Goal: Navigation & Orientation: Find specific page/section

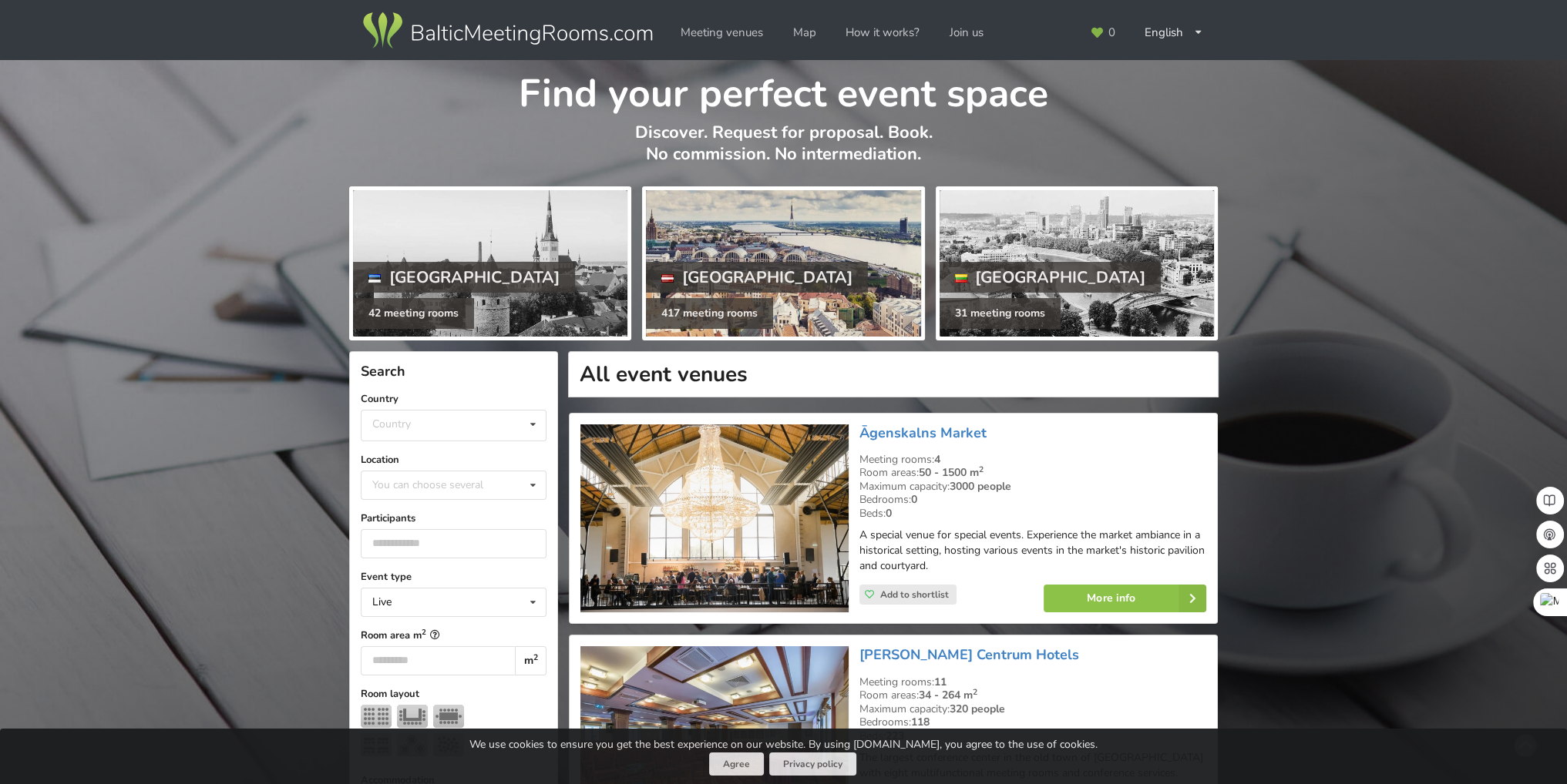
click at [733, 278] on div "Latvia" at bounding box center [756, 277] width 222 height 31
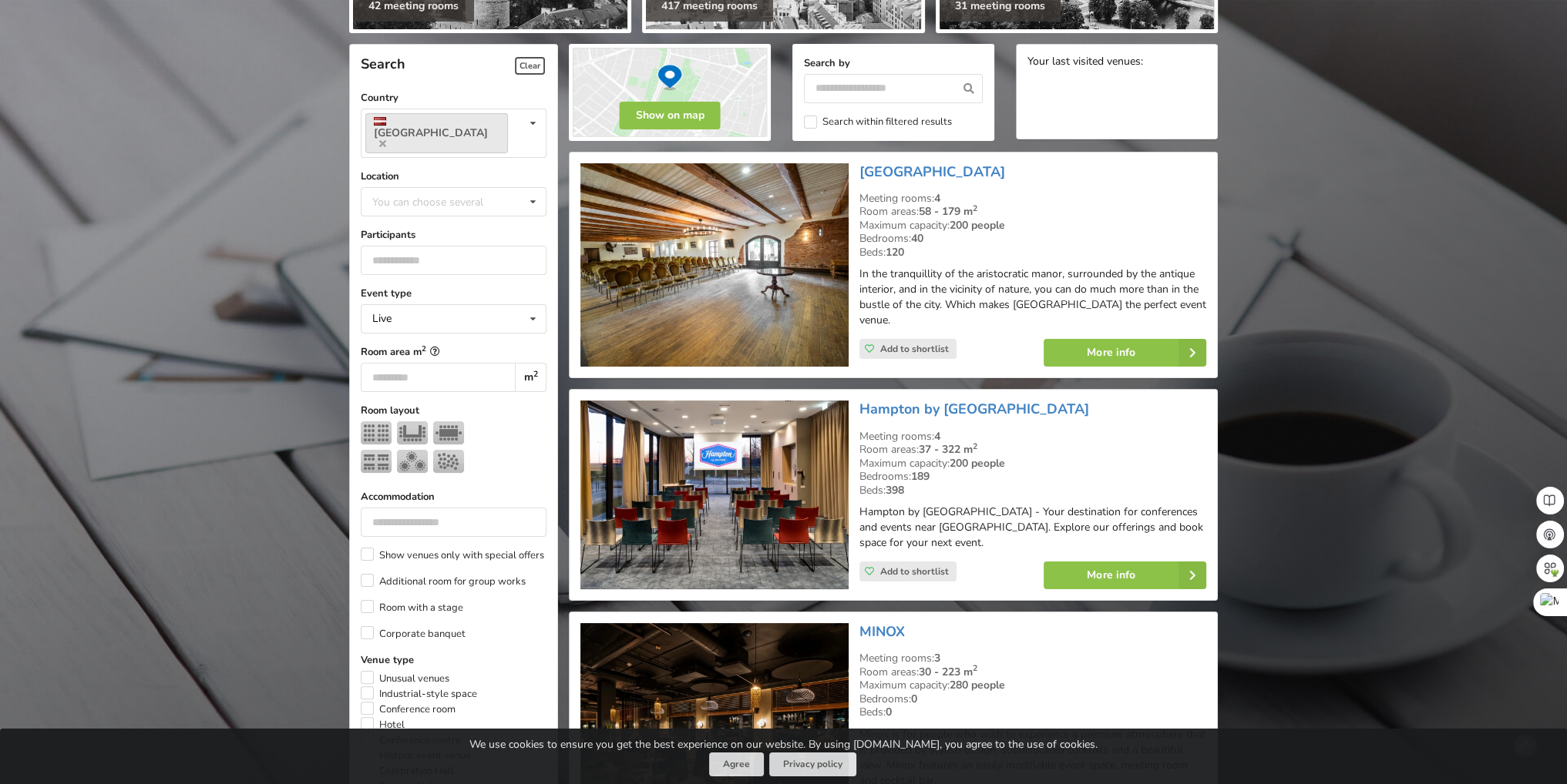
scroll to position [308, 0]
click at [473, 507] on input "number" at bounding box center [453, 521] width 186 height 30
click at [689, 109] on button "Show on map" at bounding box center [670, 114] width 101 height 28
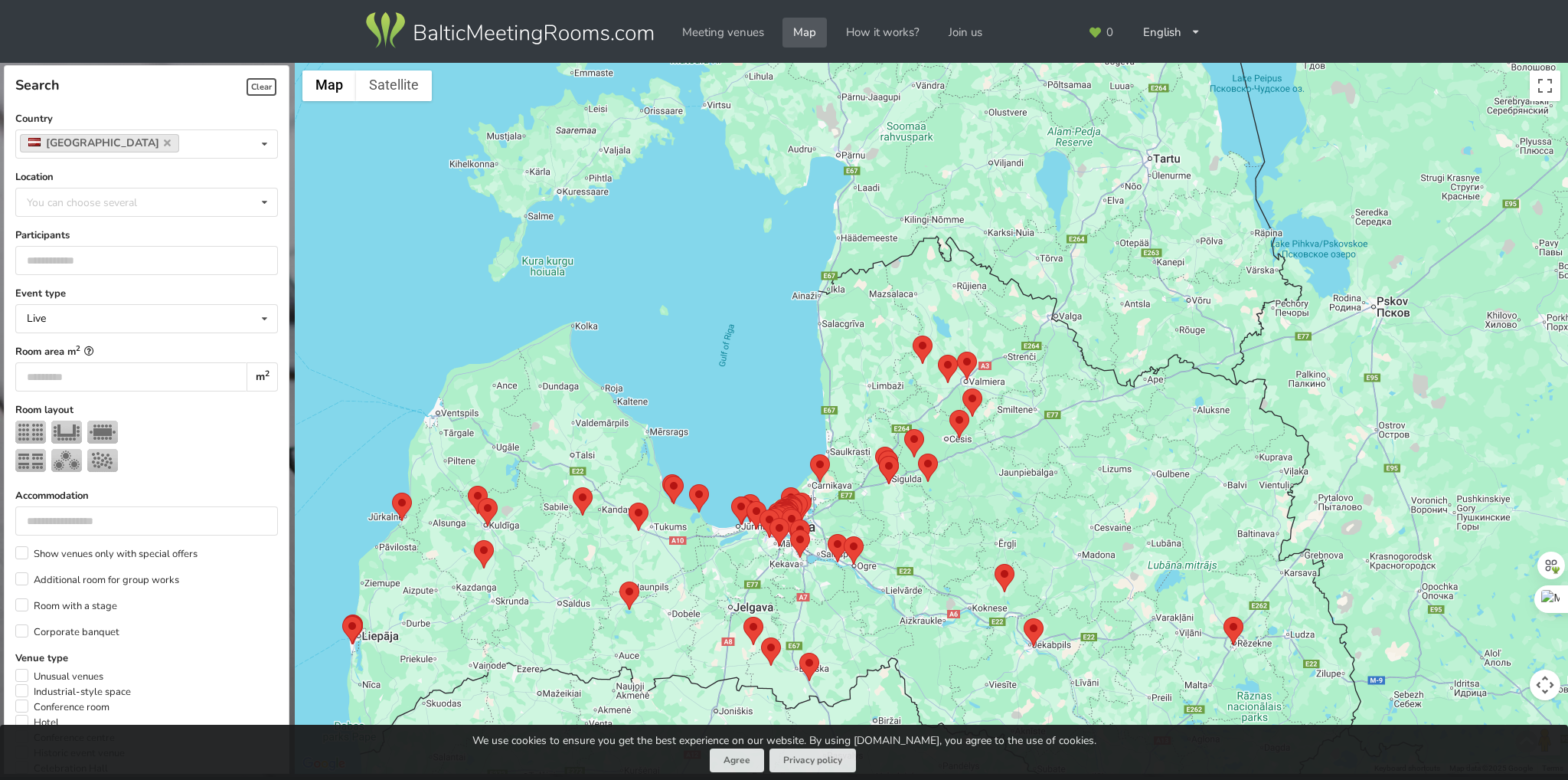
click at [958, 352] on area at bounding box center [958, 352] width 0 height 0
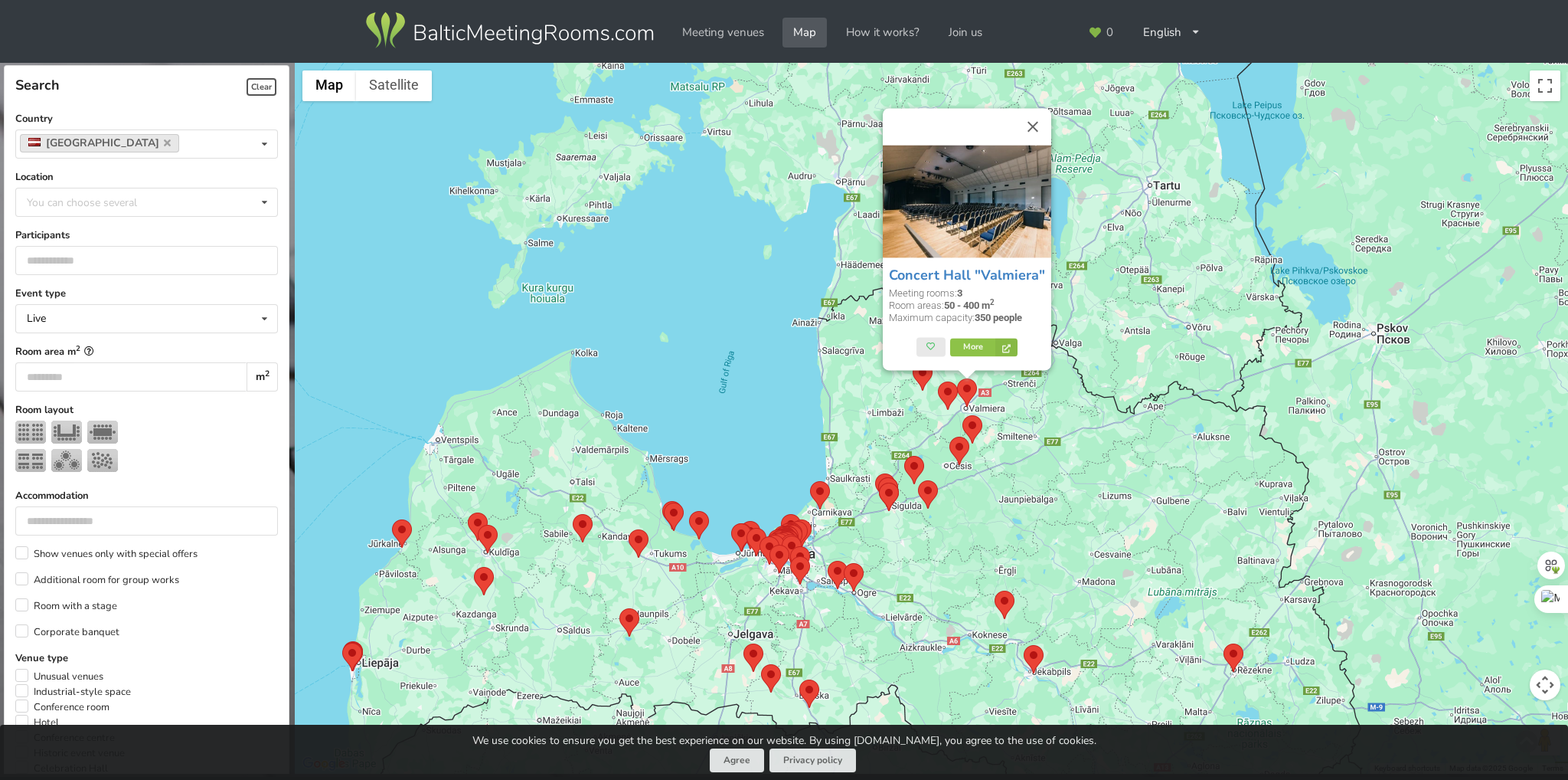
click at [938, 381] on area at bounding box center [938, 381] width 0 height 0
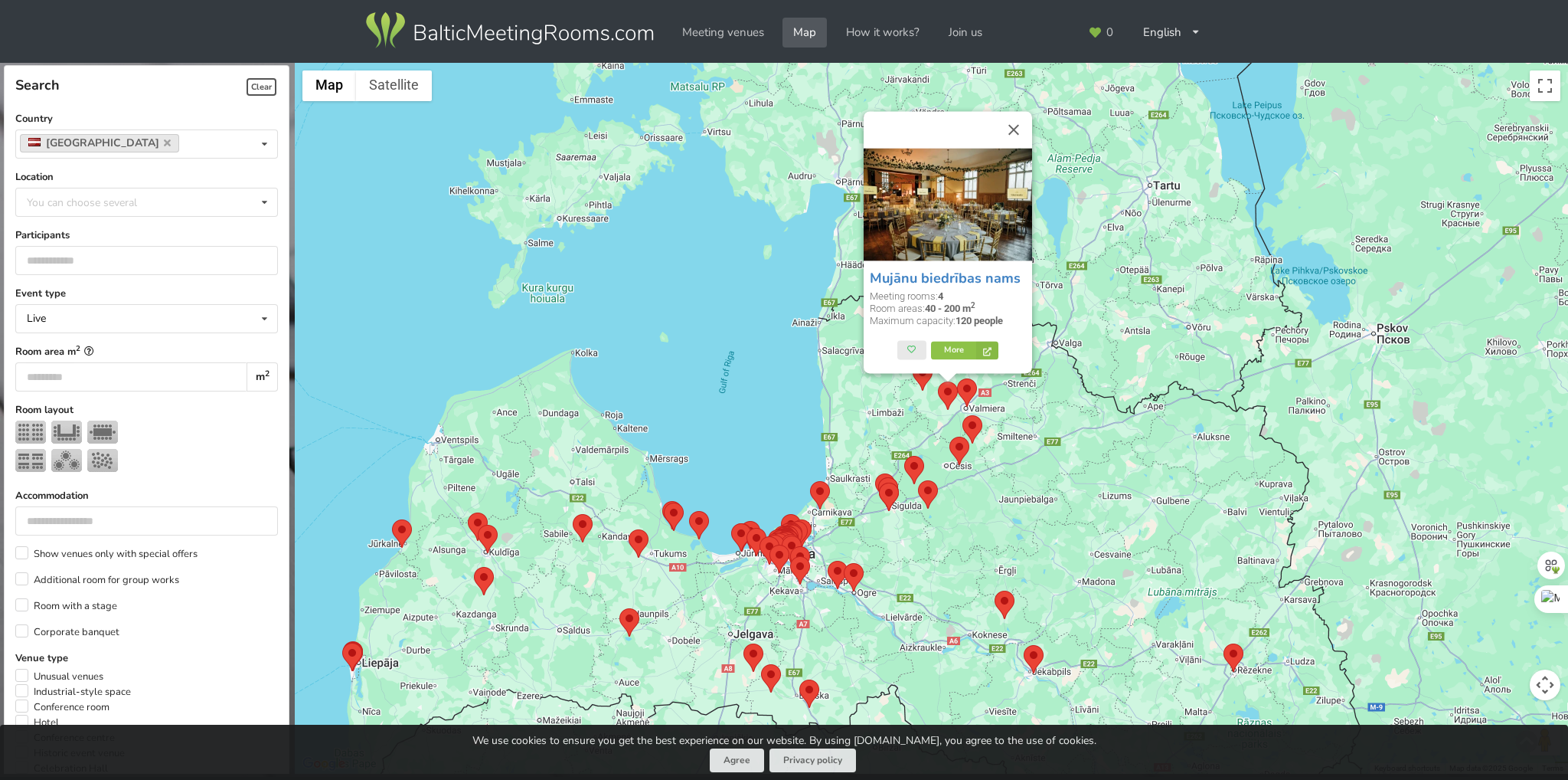
click at [925, 390] on img at bounding box center [923, 377] width 20 height 29
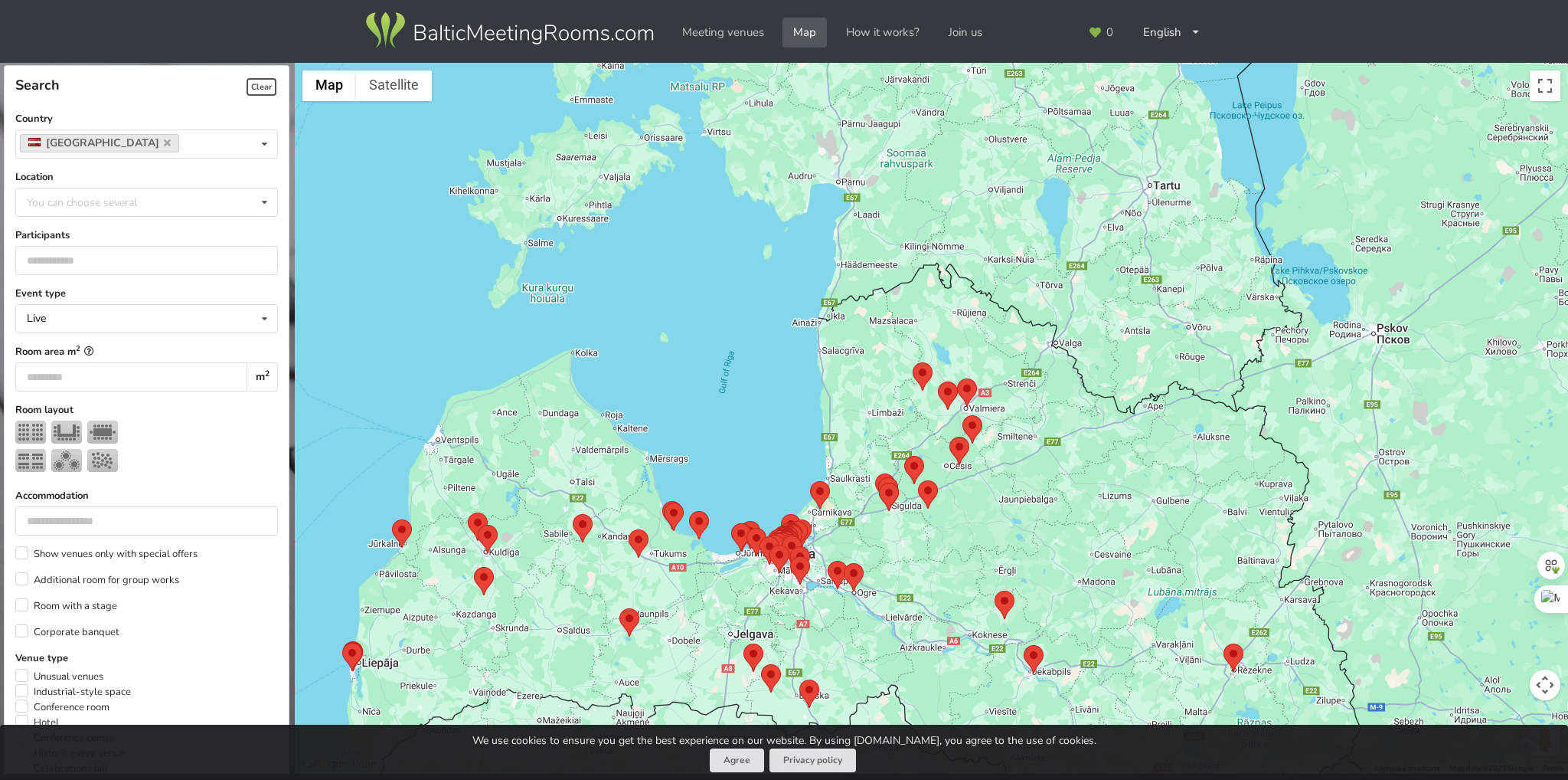
click at [913, 363] on area at bounding box center [913, 363] width 0 height 0
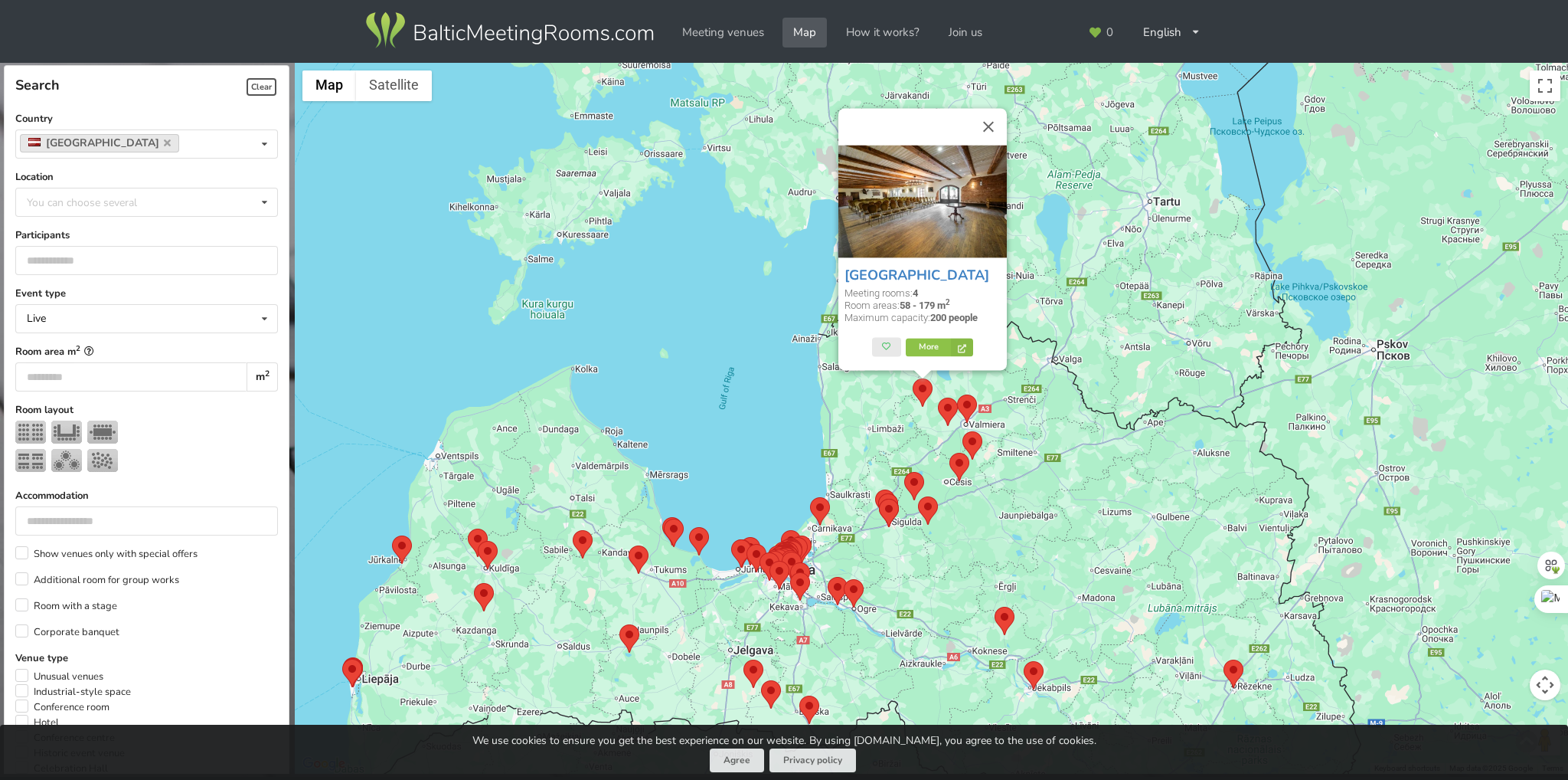
click at [963, 432] on area at bounding box center [963, 432] width 0 height 0
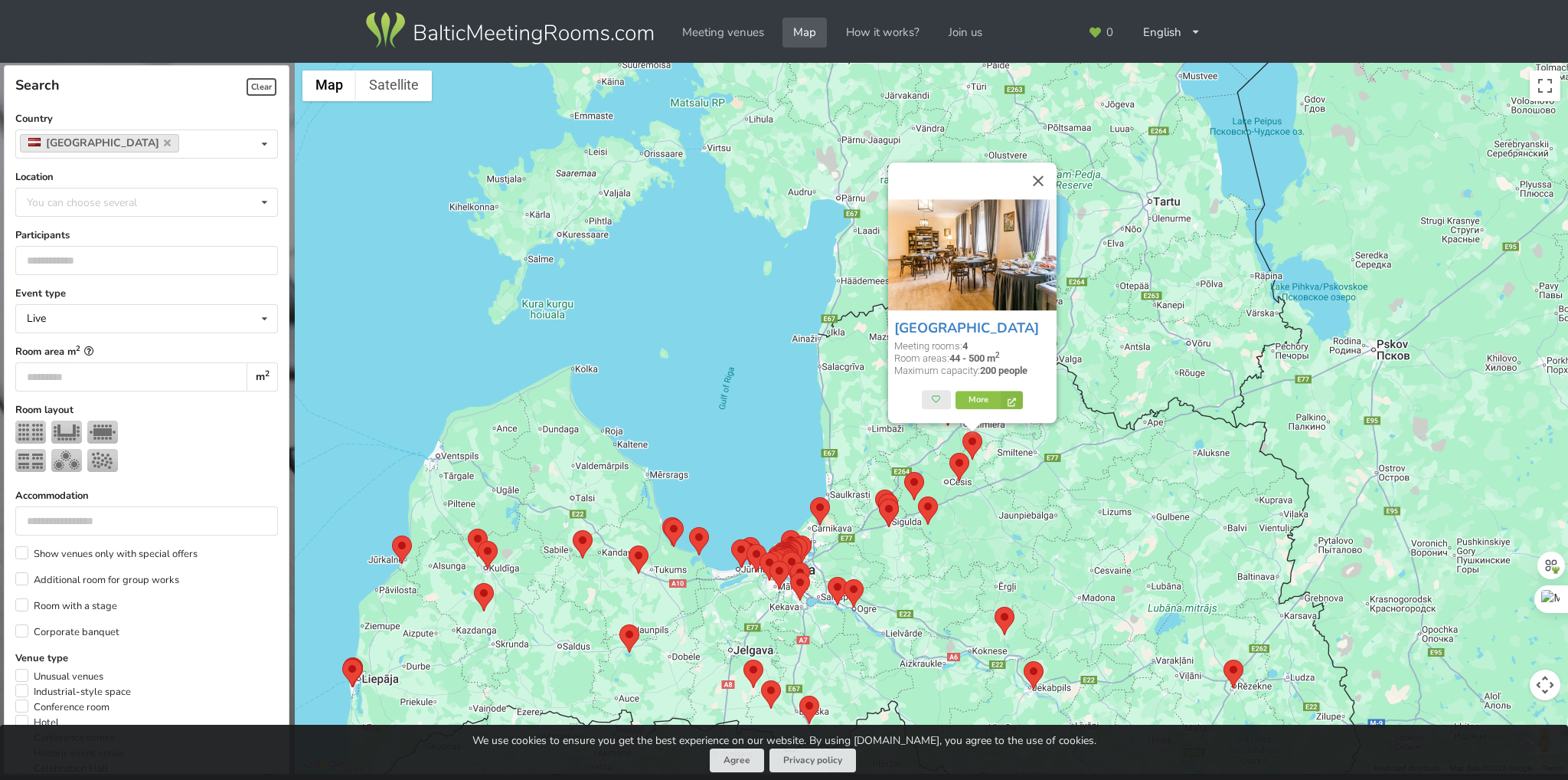
click at [950, 453] on area at bounding box center [950, 453] width 0 height 0
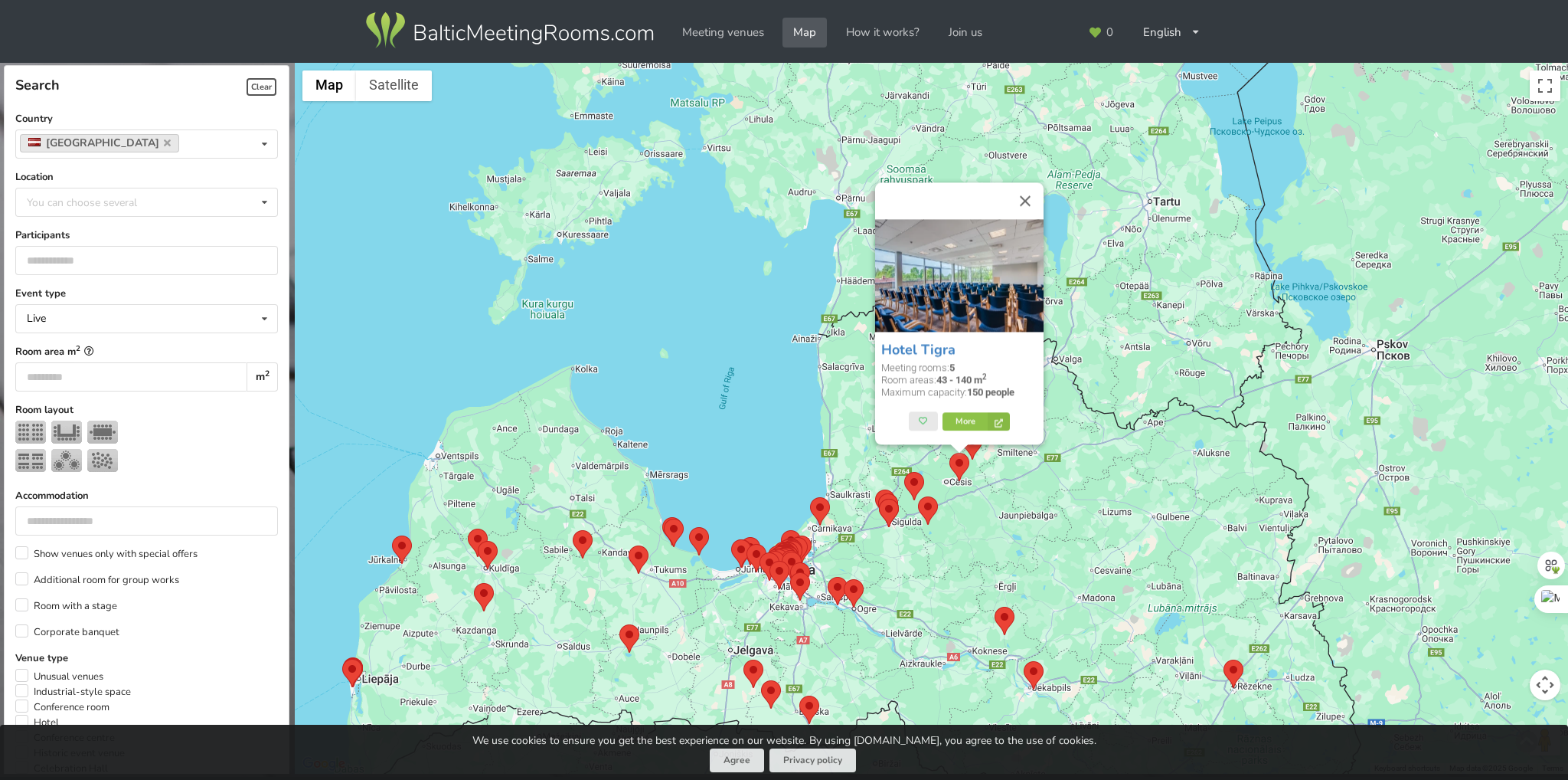
click at [905, 472] on area at bounding box center [905, 472] width 0 height 0
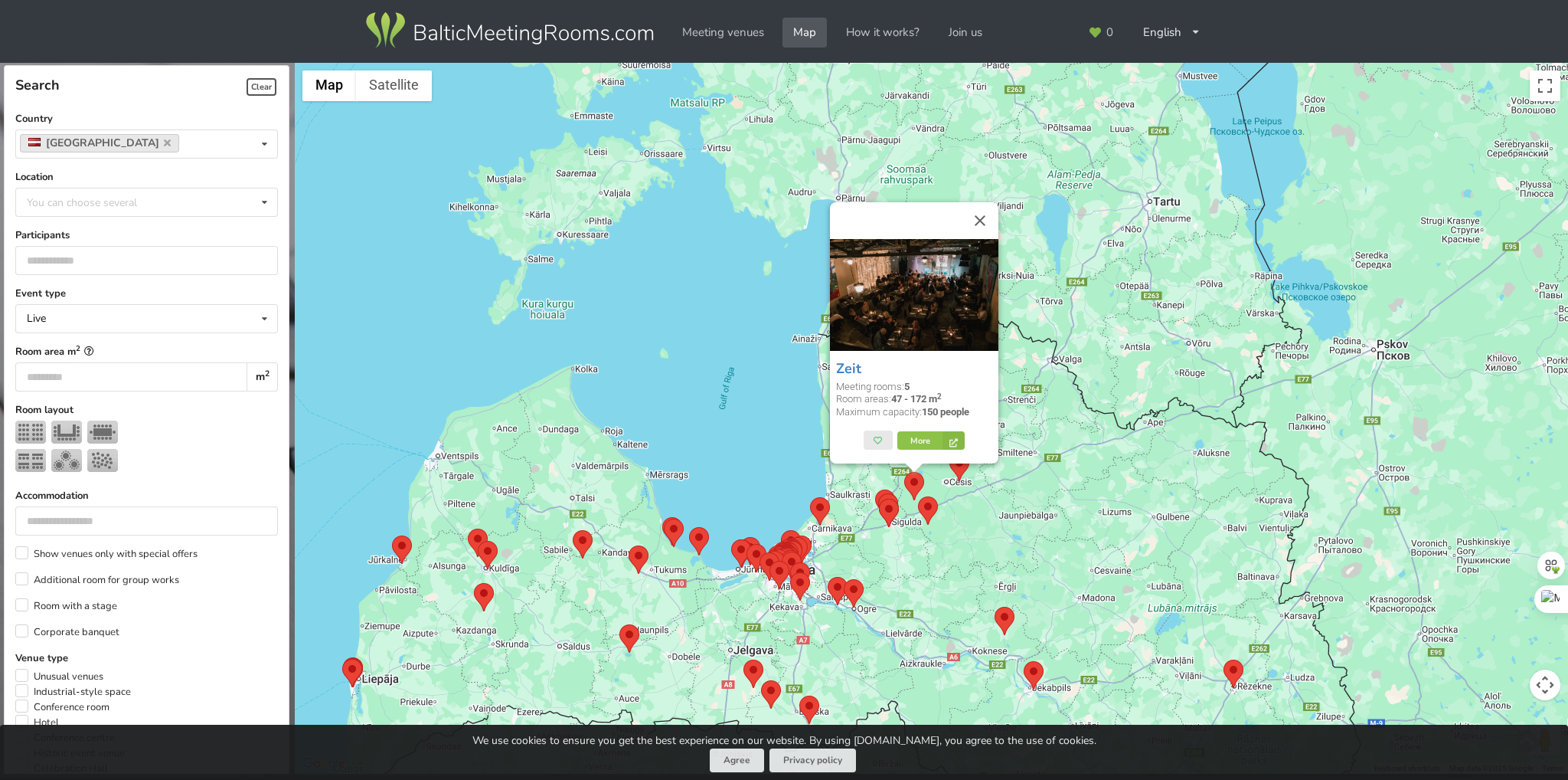
click at [918, 496] on area at bounding box center [918, 496] width 0 height 0
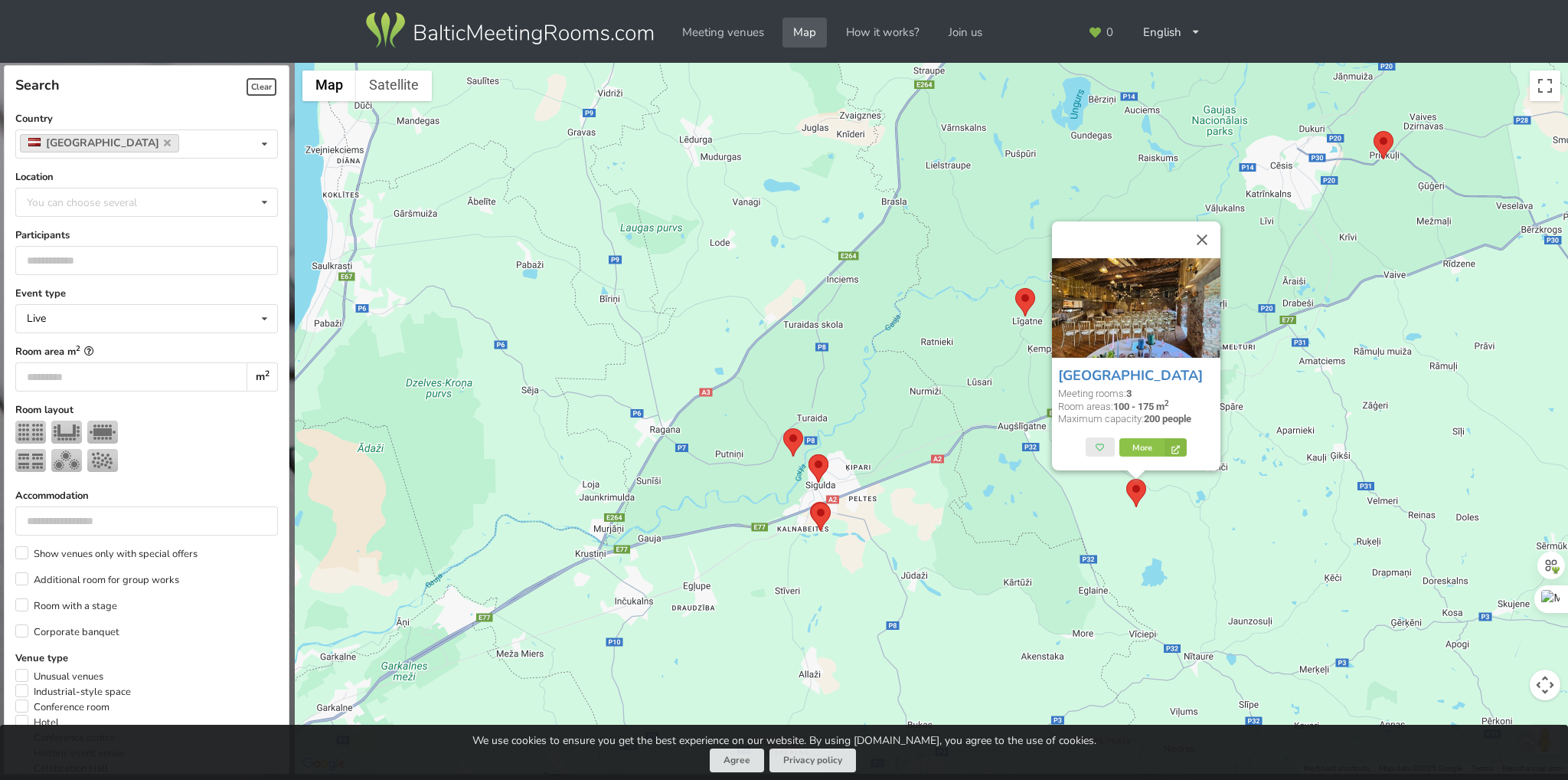
click at [783, 428] on area at bounding box center [783, 428] width 0 height 0
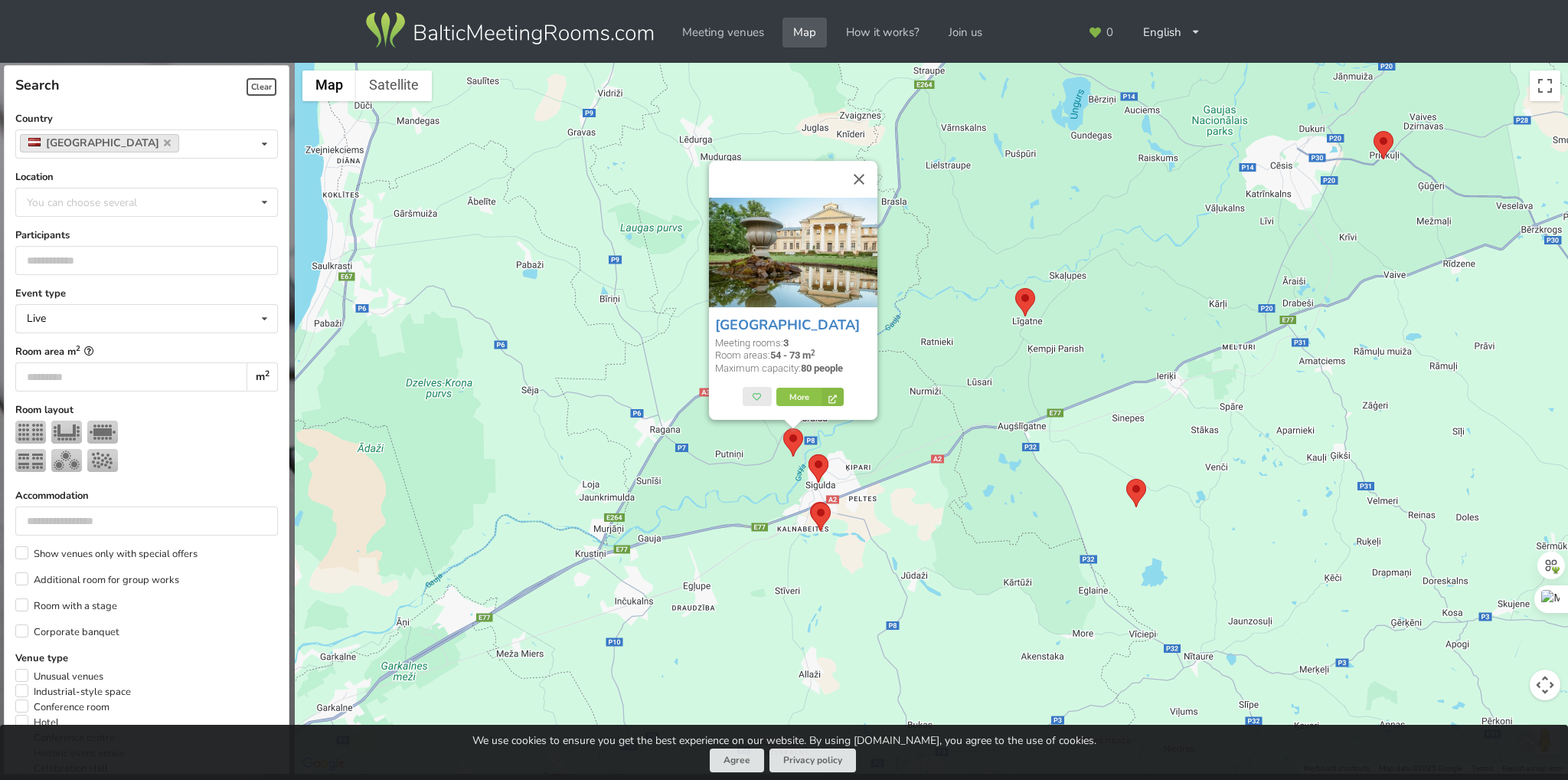
click at [809, 454] on area at bounding box center [809, 454] width 0 height 0
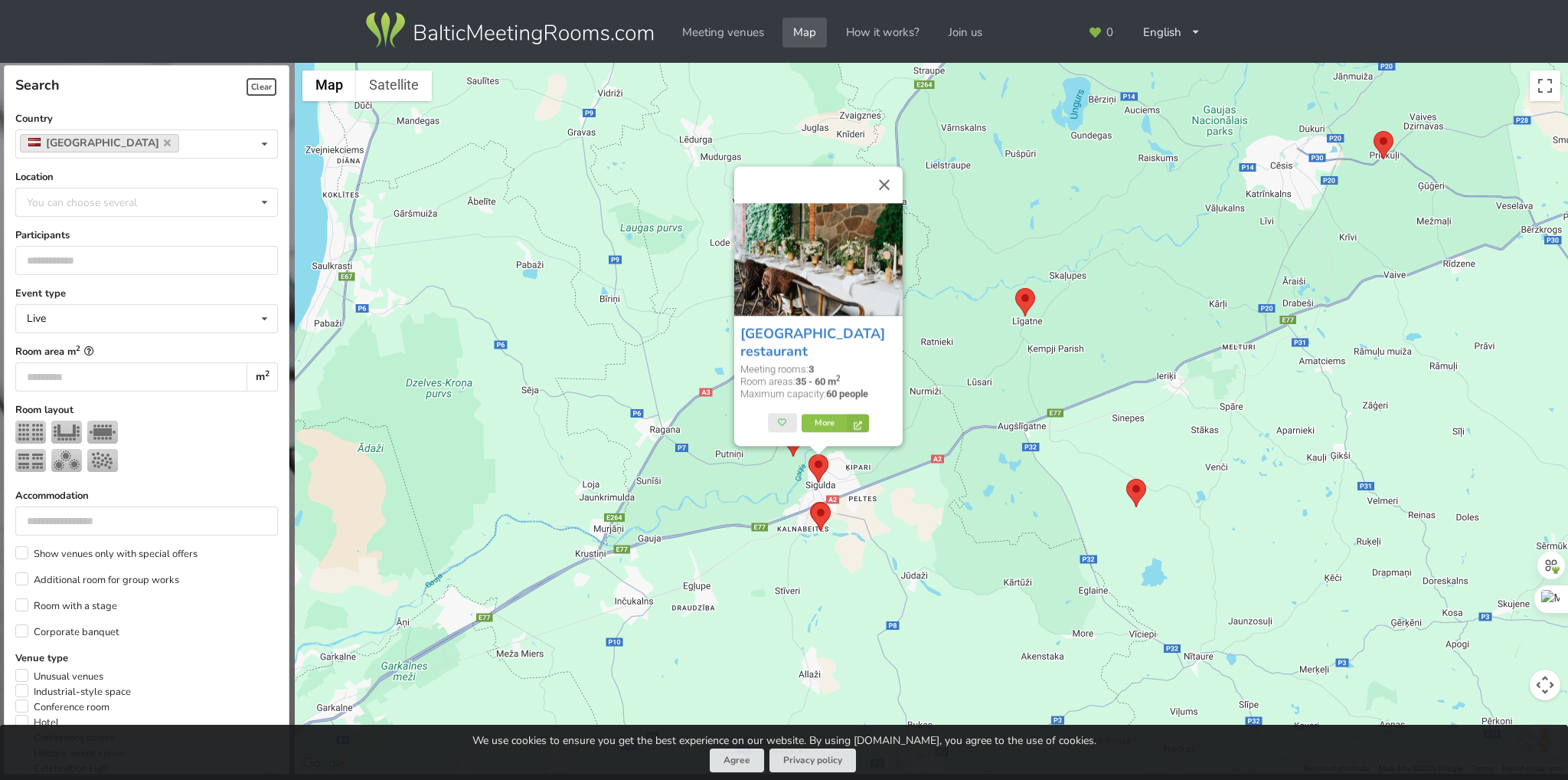
click at [814, 520] on img at bounding box center [821, 517] width 20 height 29
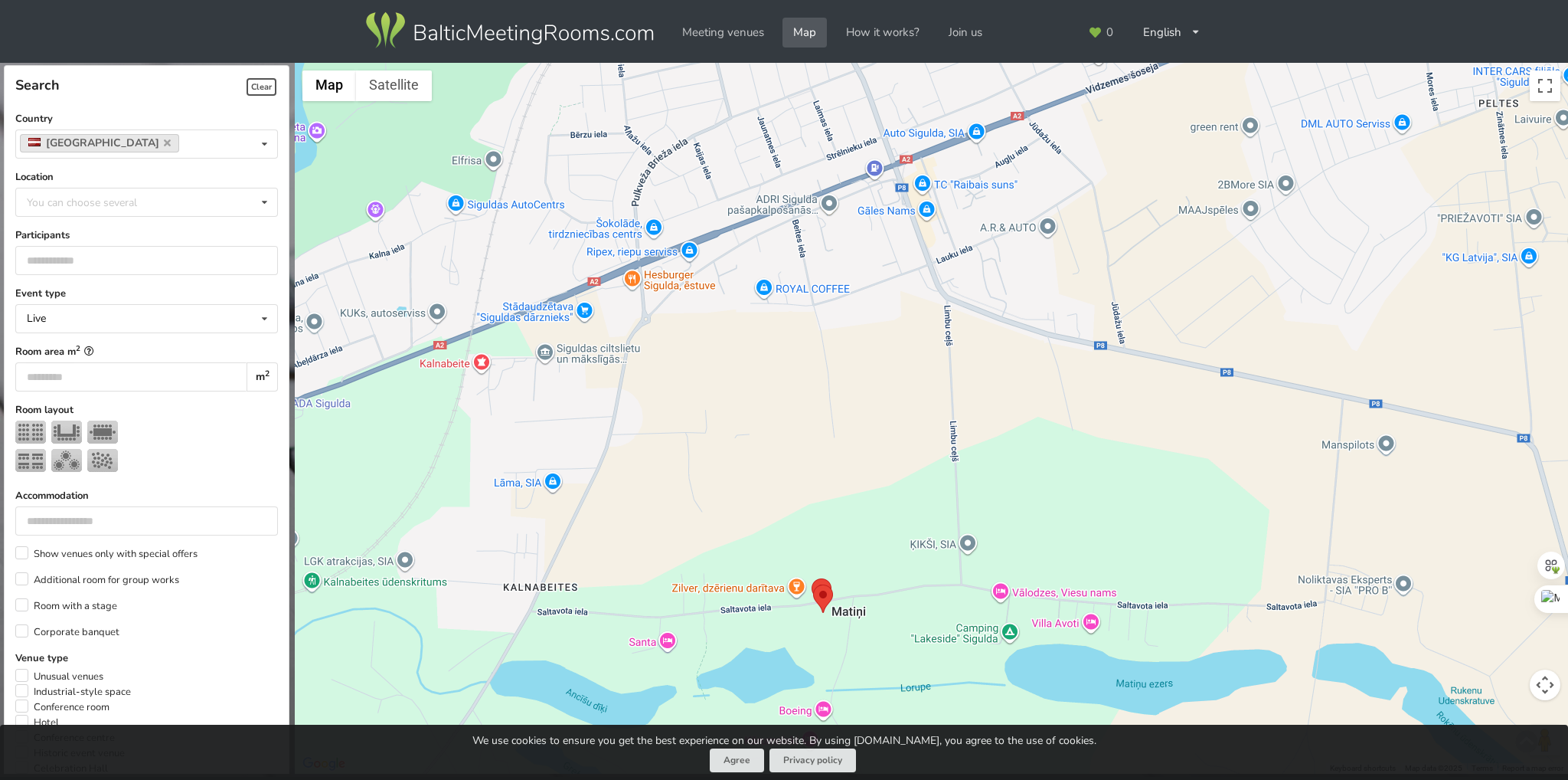
click at [814, 585] on area at bounding box center [814, 585] width 0 height 0
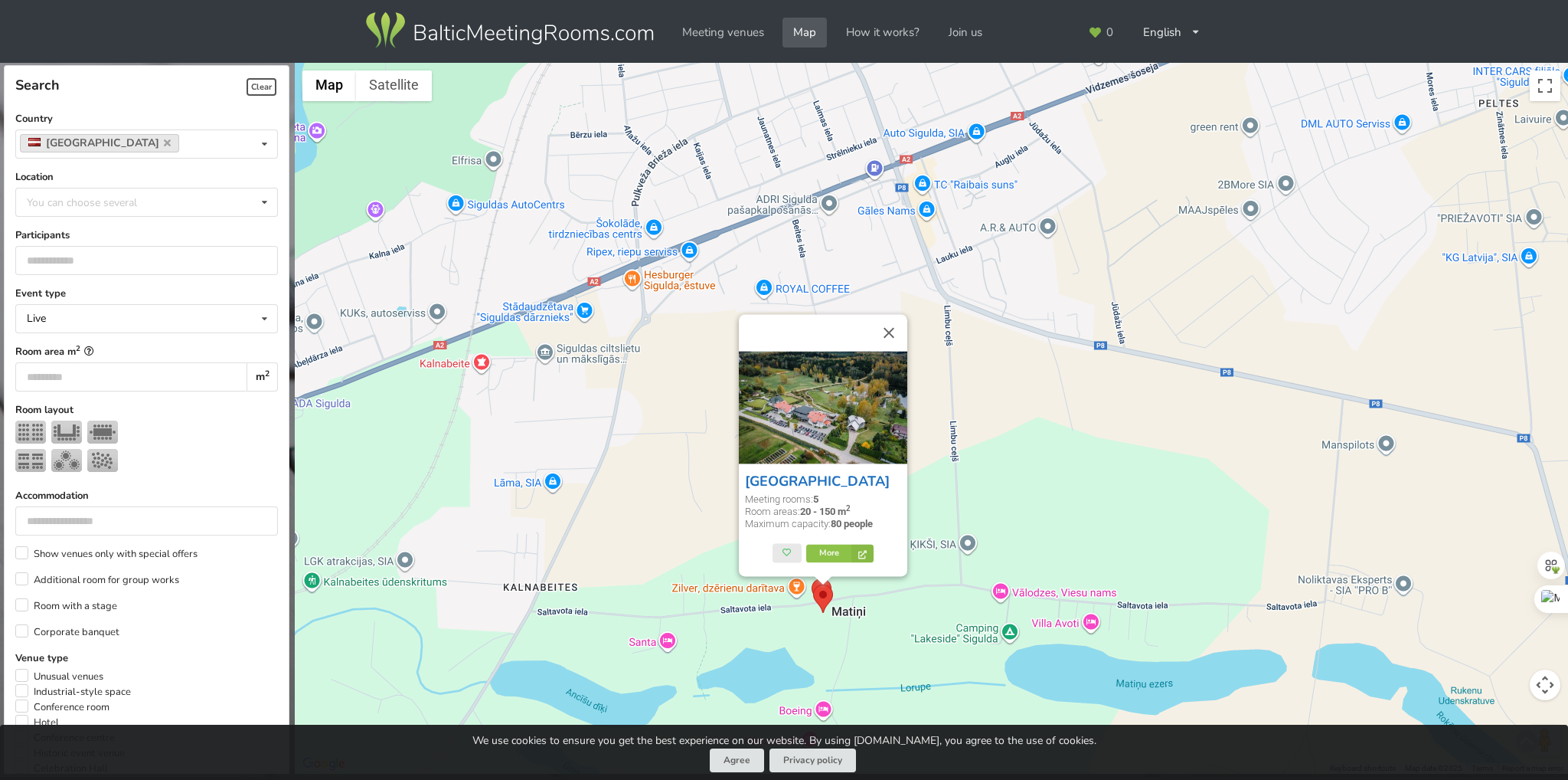
click at [827, 484] on link "[GEOGRAPHIC_DATA]" at bounding box center [818, 481] width 145 height 19
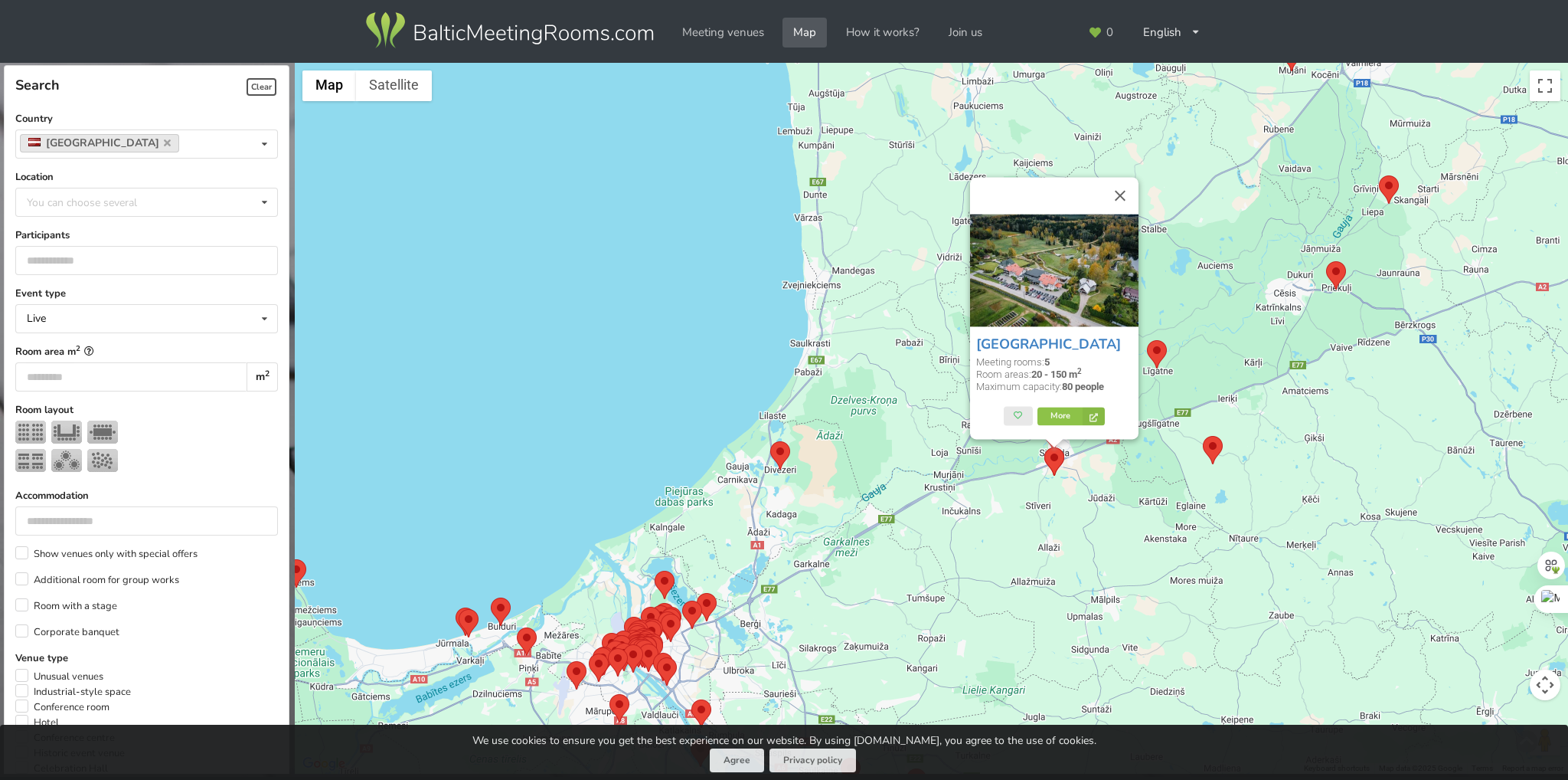
click at [1203, 436] on area at bounding box center [1203, 436] width 0 height 0
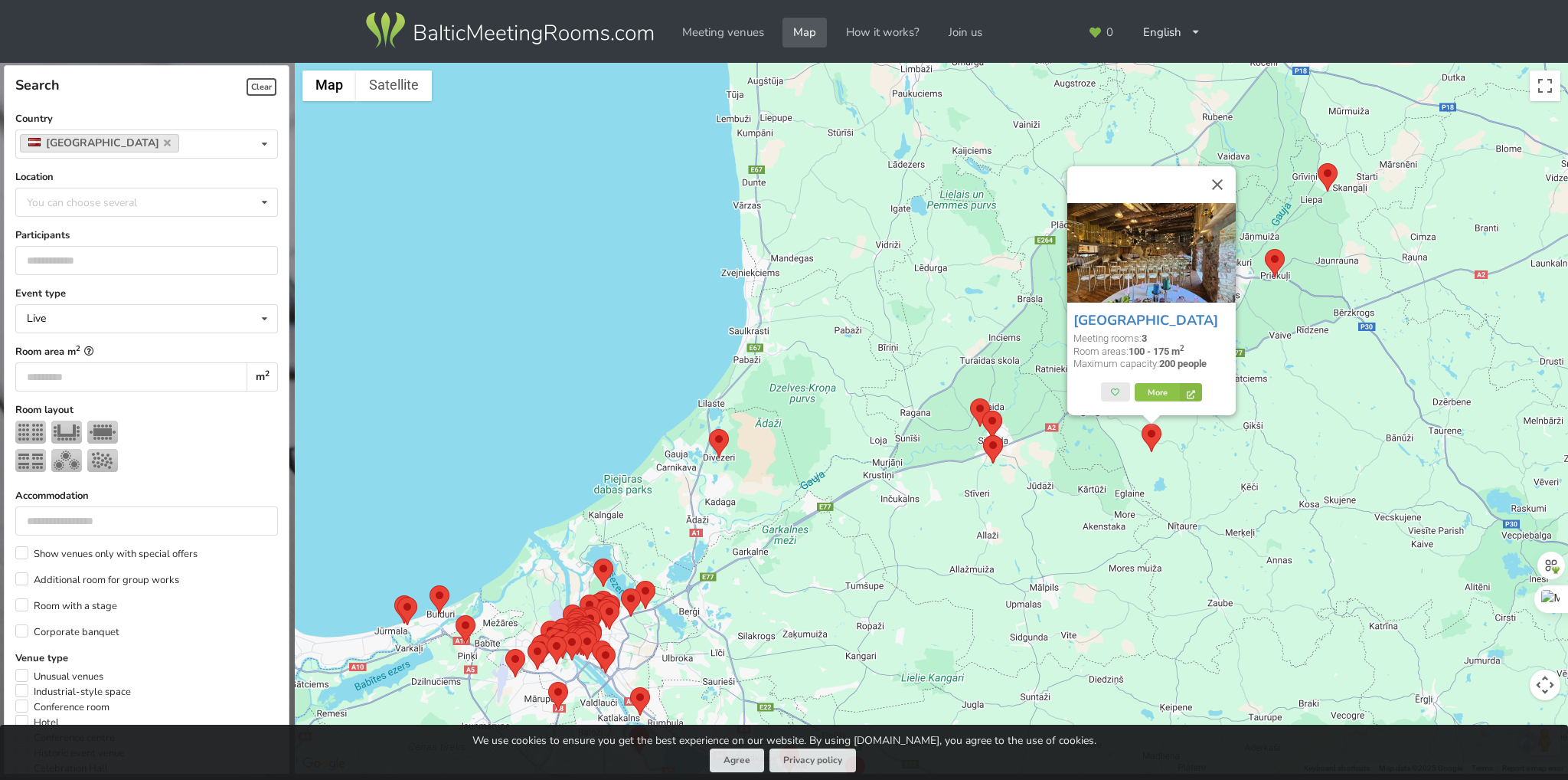
drag, startPoint x: 1188, startPoint y: 478, endPoint x: 1051, endPoint y: 439, distance: 142.4
click at [1057, 442] on div "Spring Mill Hotel Meeting rooms: 3 Room areas: 100 - 175 m 2 Maximum capacity: …" at bounding box center [931, 418] width 1274 height 712
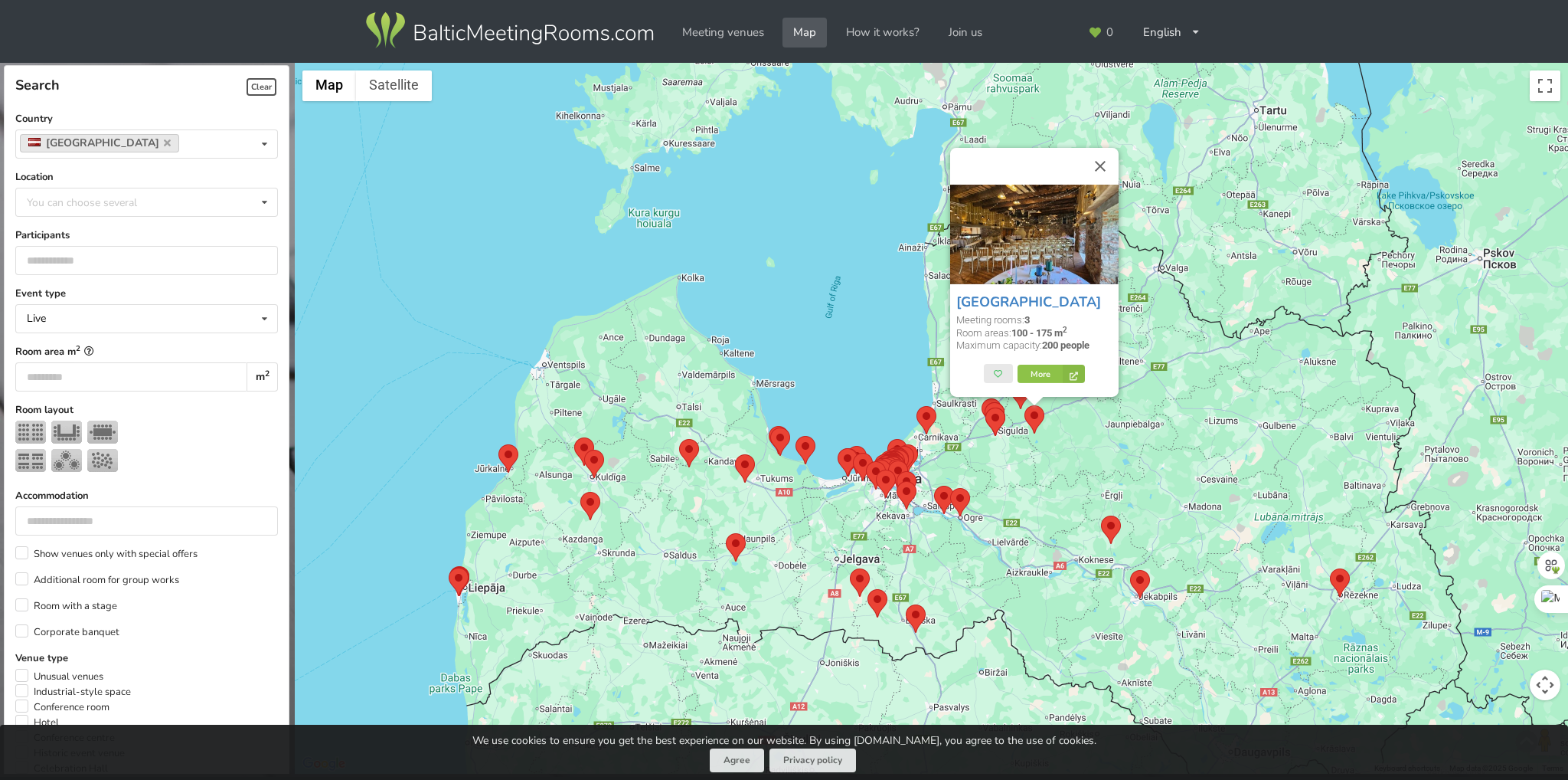
click at [916, 406] on area at bounding box center [916, 406] width 0 height 0
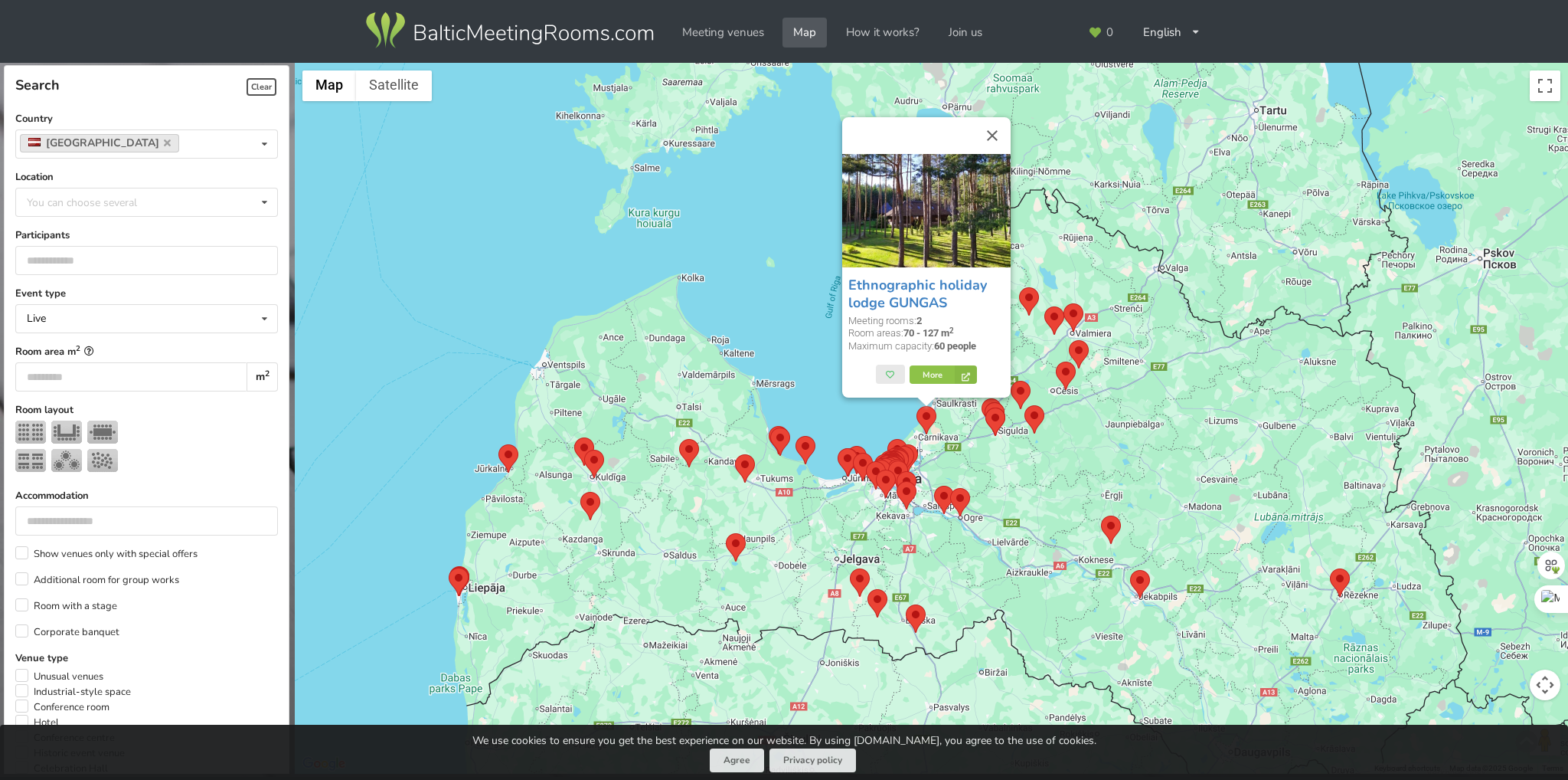
click at [1101, 516] on area at bounding box center [1101, 516] width 0 height 0
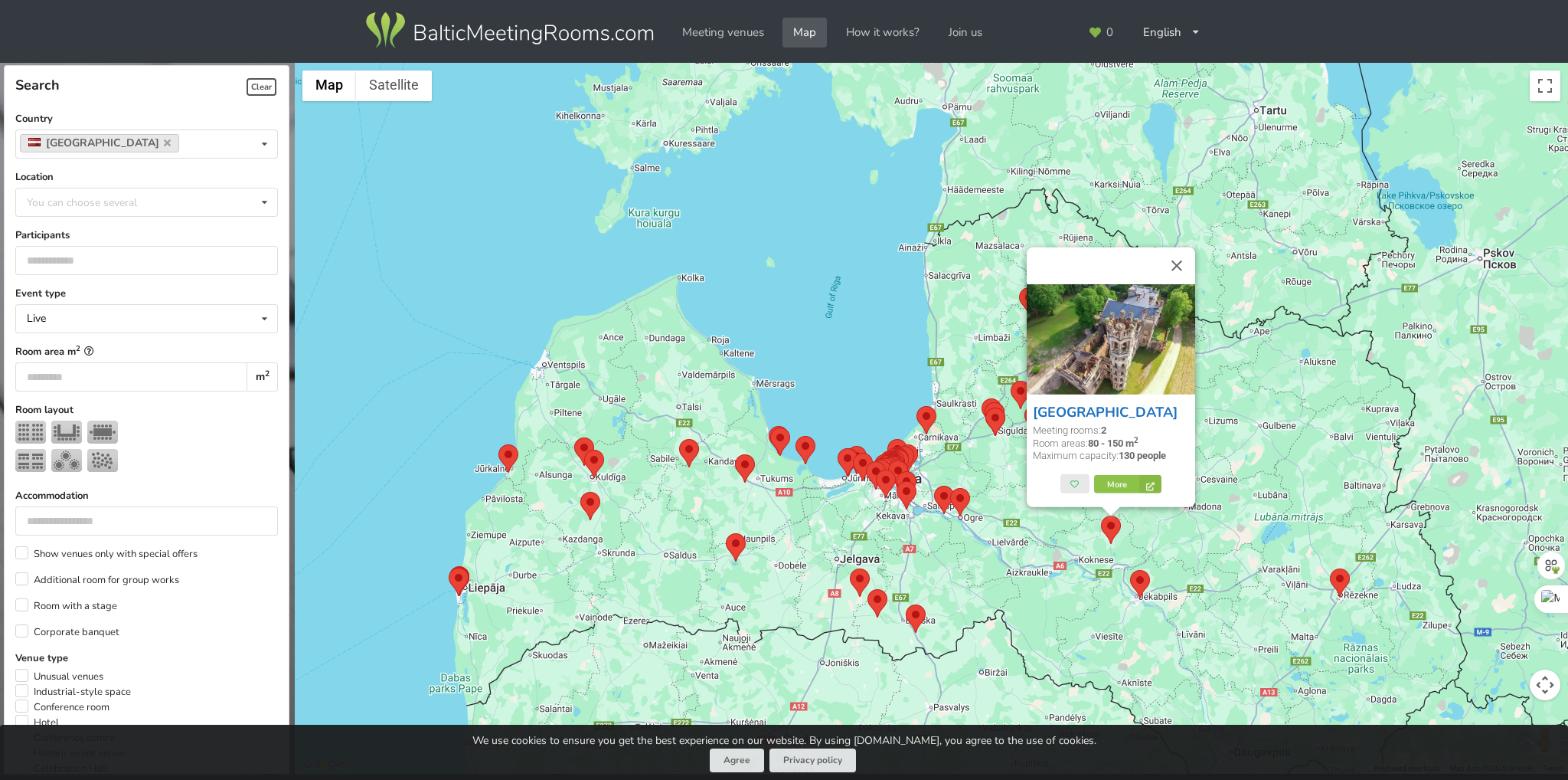
click at [1074, 408] on link "[GEOGRAPHIC_DATA]" at bounding box center [1105, 412] width 145 height 19
click at [1130, 570] on area at bounding box center [1130, 570] width 0 height 0
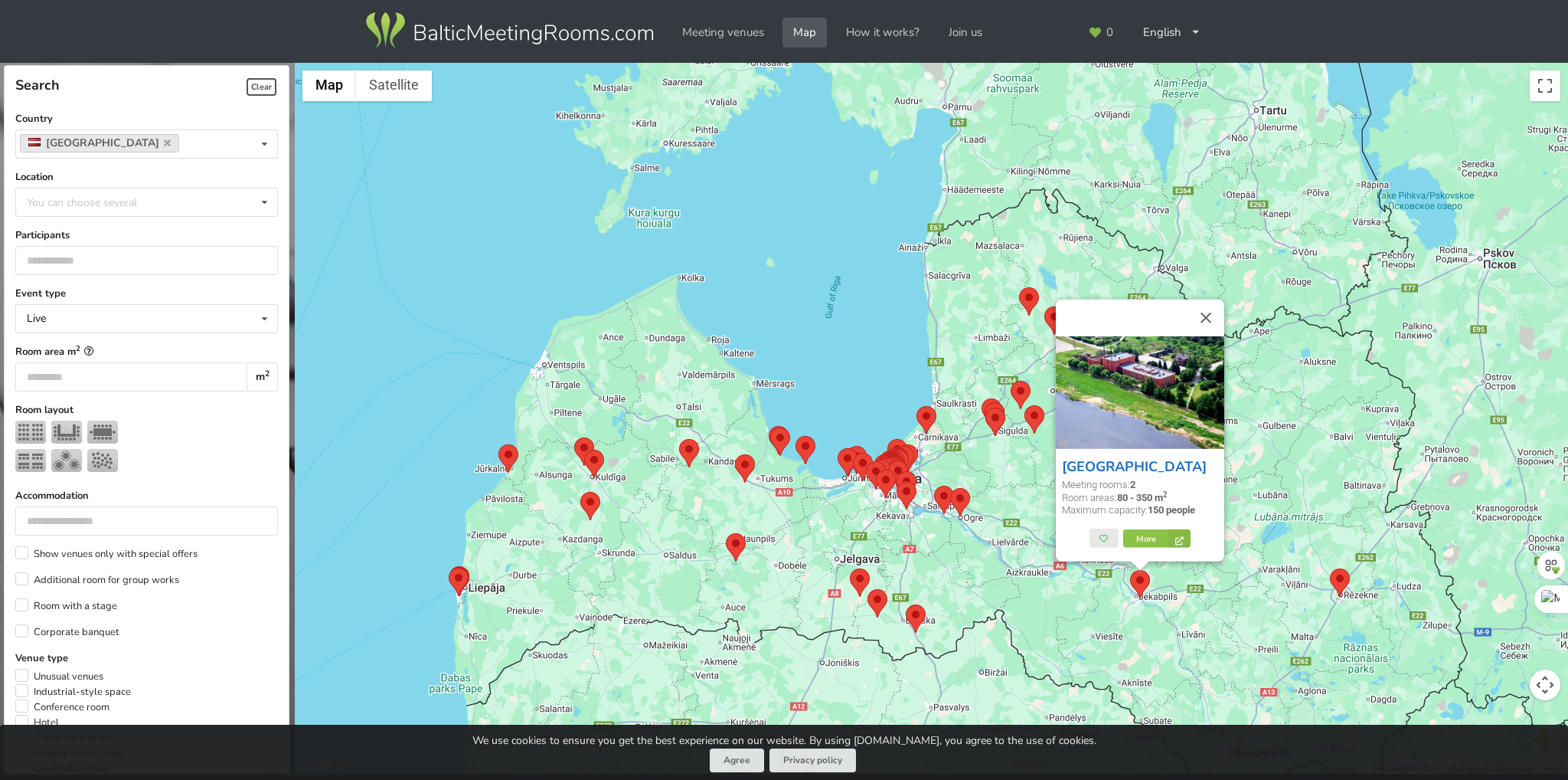
click at [1109, 462] on link "[GEOGRAPHIC_DATA]" at bounding box center [1135, 467] width 145 height 19
click at [1330, 569] on area at bounding box center [1330, 569] width 0 height 0
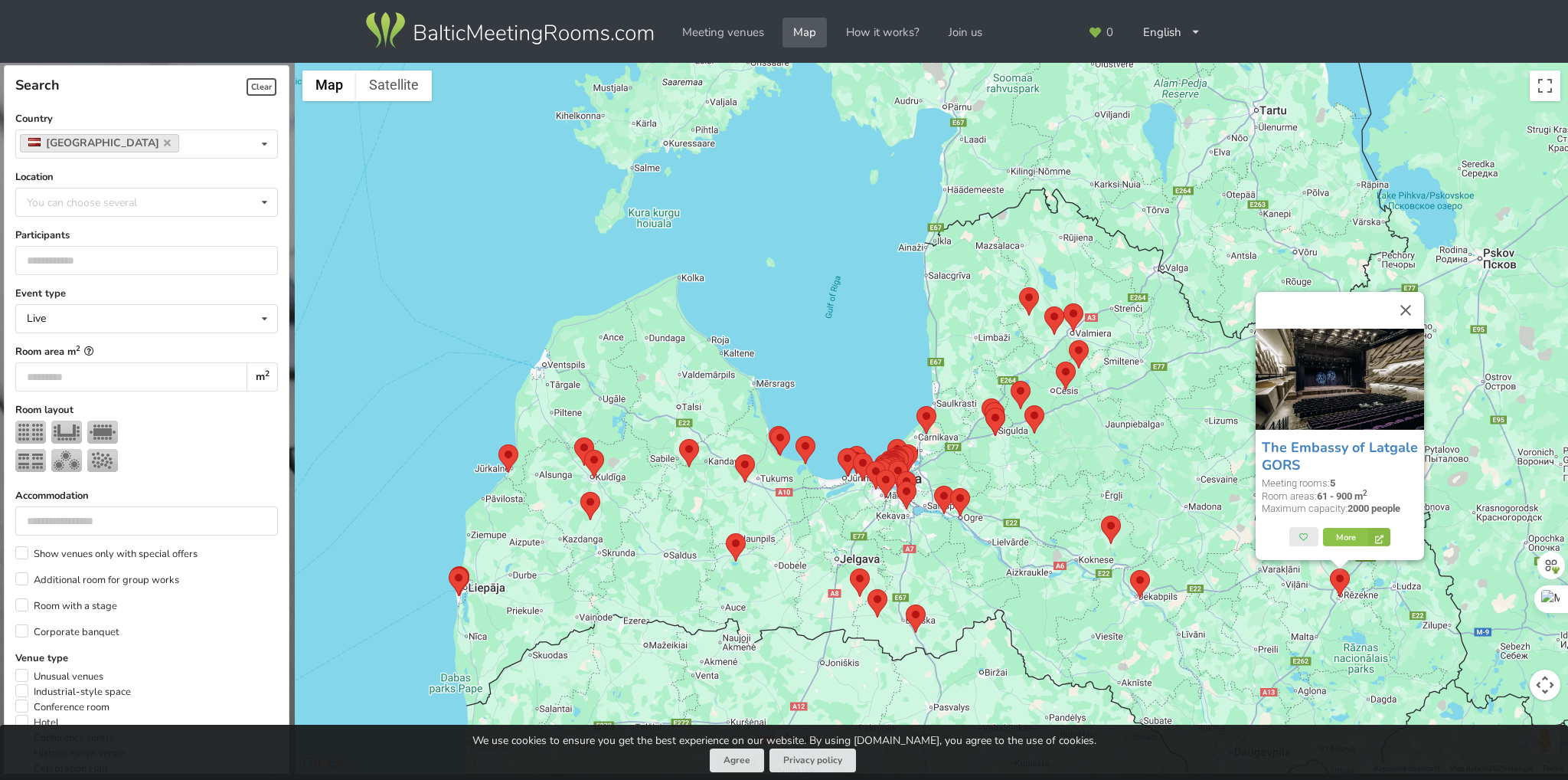
click at [1330, 462] on h3 "The Embassy of Latgale GORS" at bounding box center [1340, 456] width 157 height 35
click at [1318, 440] on link "The Embassy of Latgale GORS" at bounding box center [1340, 456] width 157 height 36
click at [950, 488] on area at bounding box center [950, 488] width 0 height 0
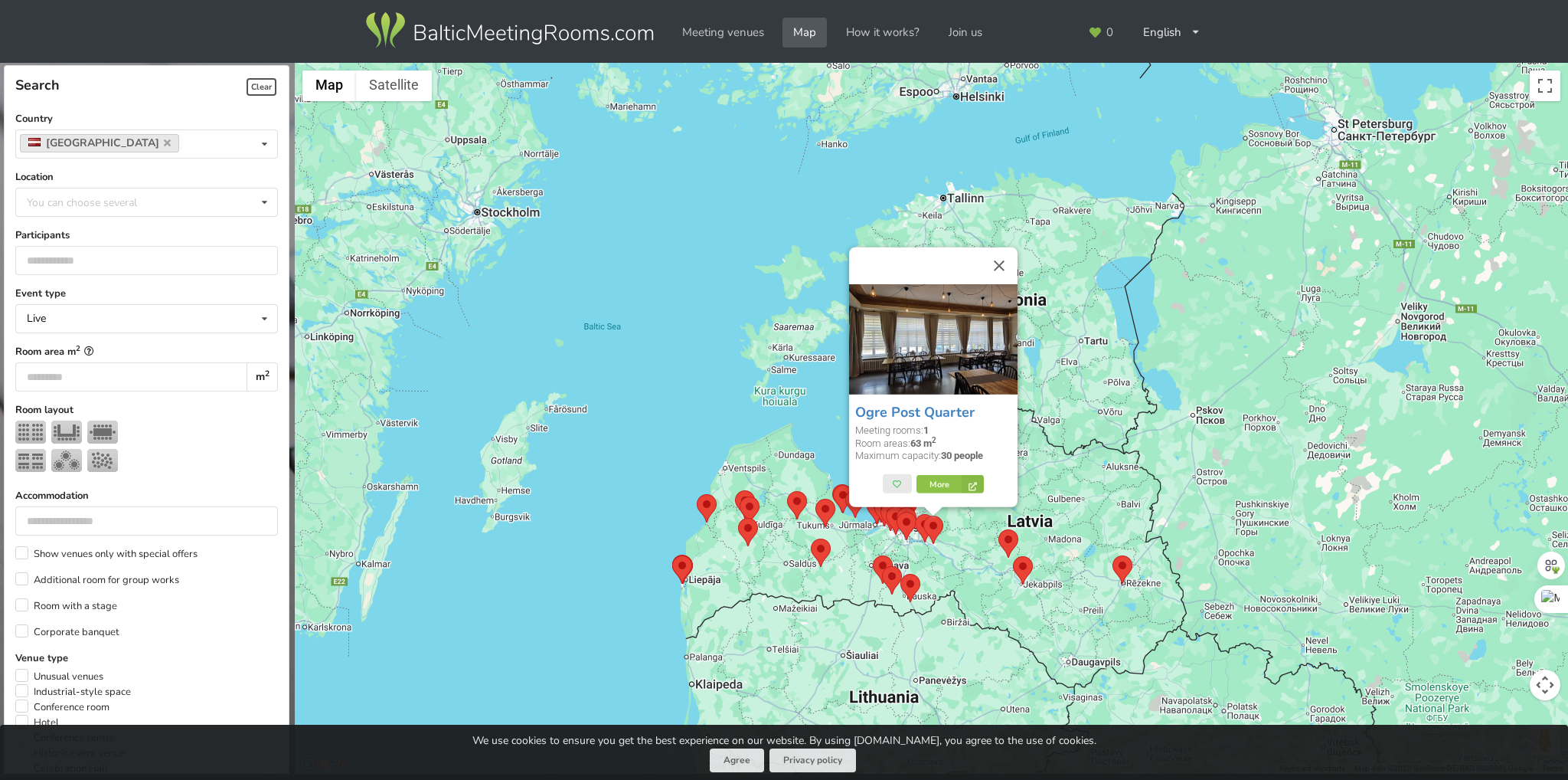
click at [1130, 518] on div "Ogre Post Quarter Meeting rooms: 1 Room areas: 63 m 2 Maximum capacity: 30 peop…" at bounding box center [931, 418] width 1274 height 712
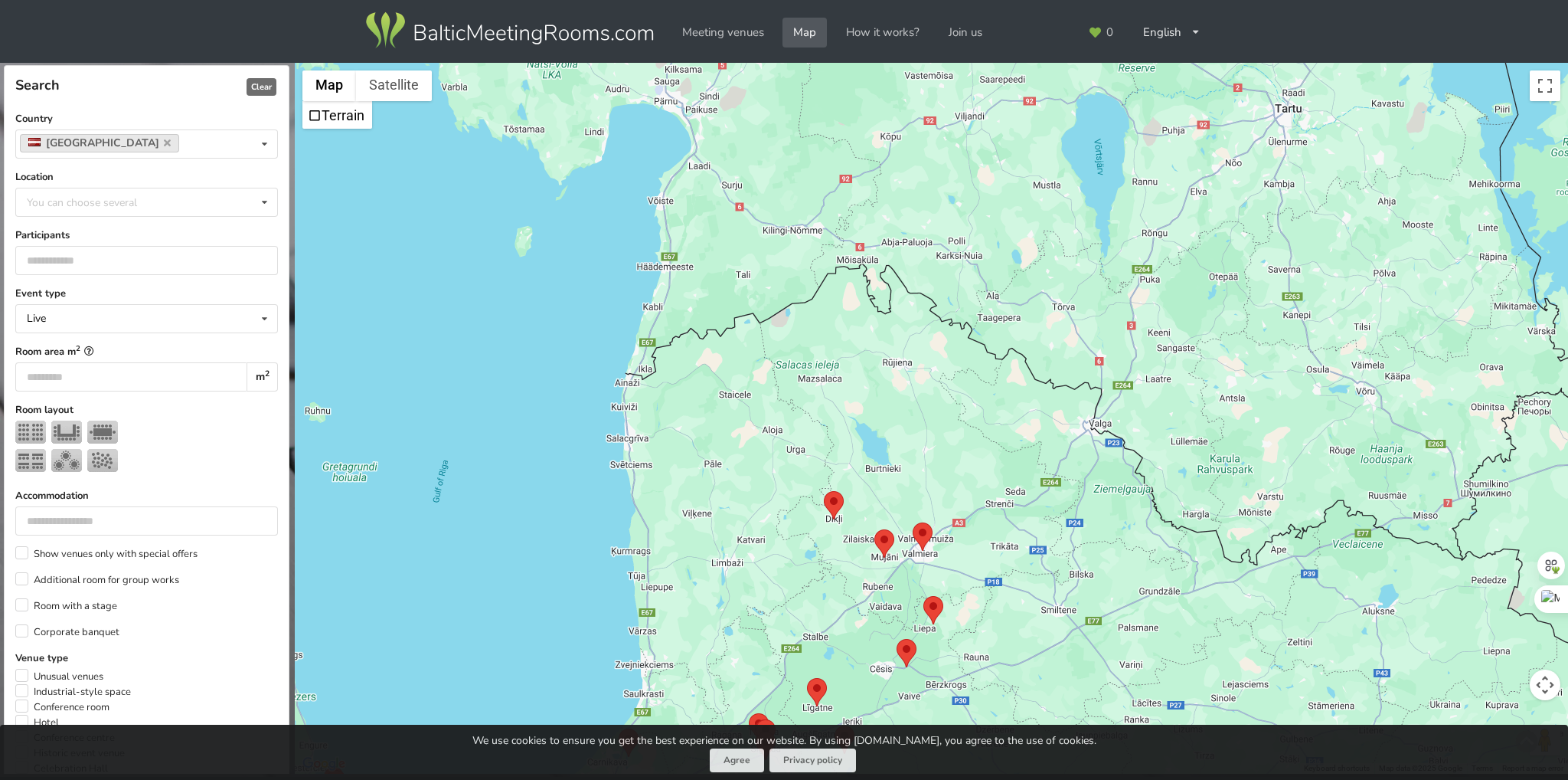
click at [255, 88] on span "Clear" at bounding box center [261, 87] width 30 height 18
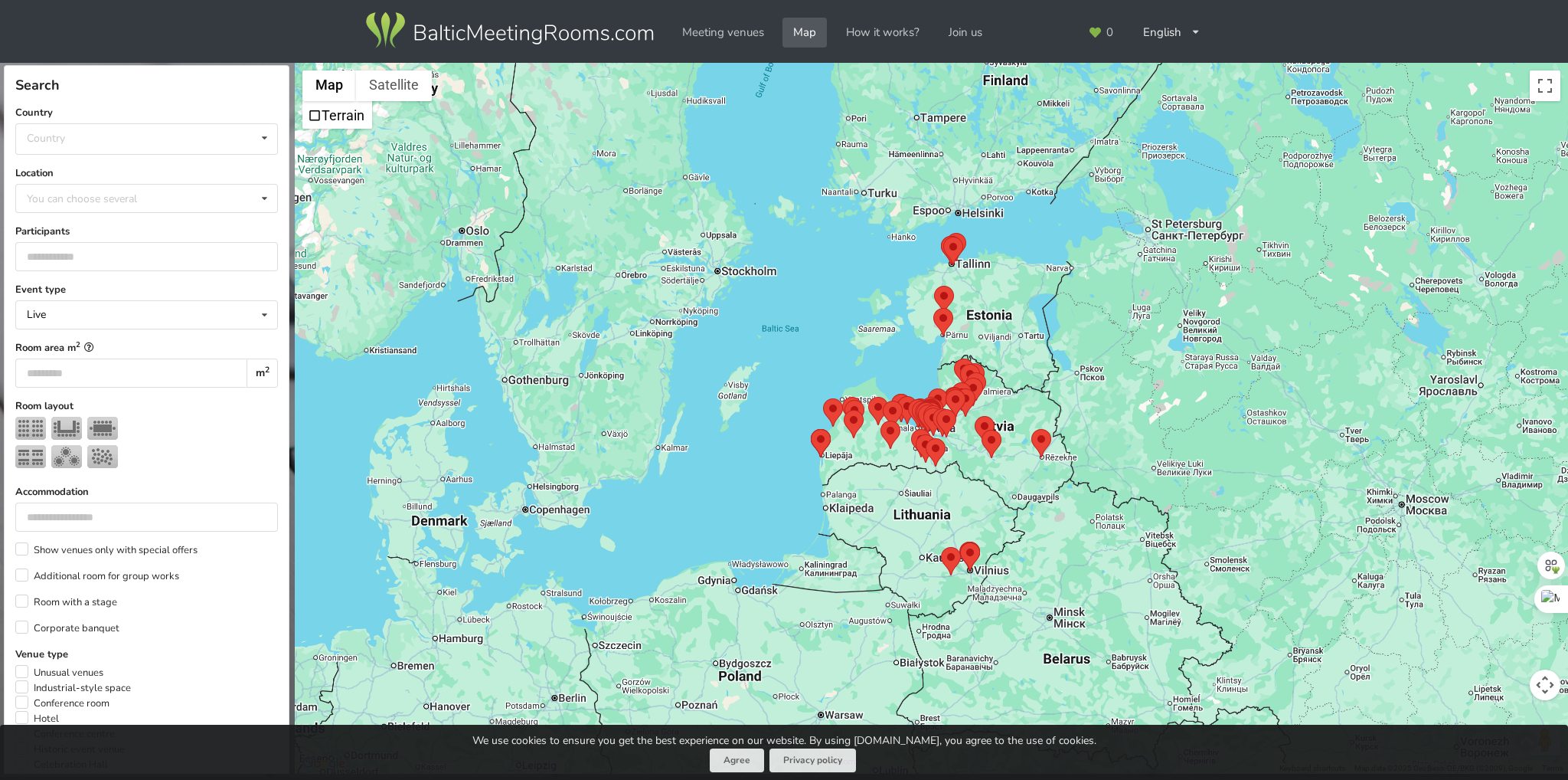
click at [485, 40] on img at bounding box center [510, 30] width 294 height 43
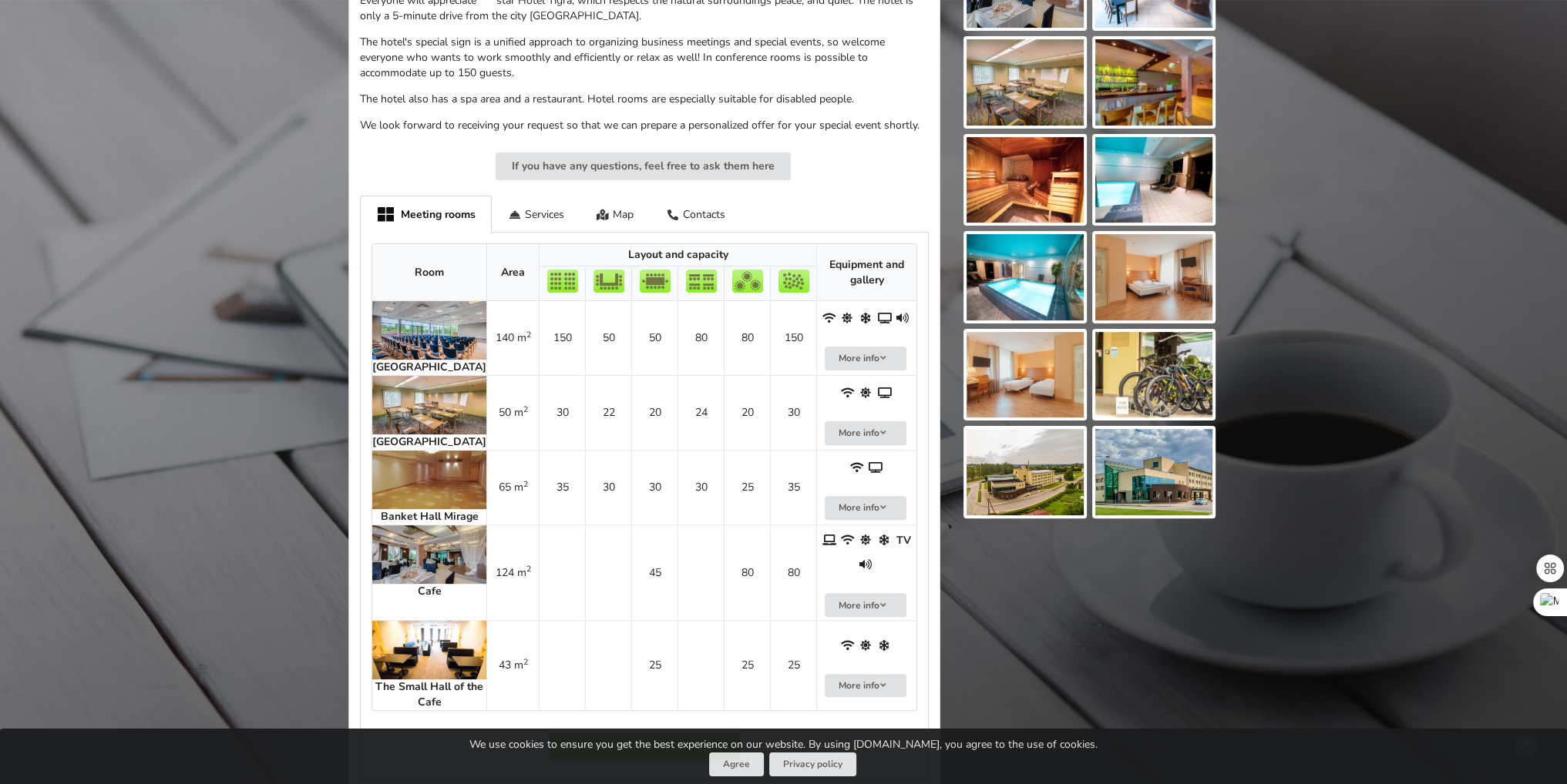
scroll to position [617, 0]
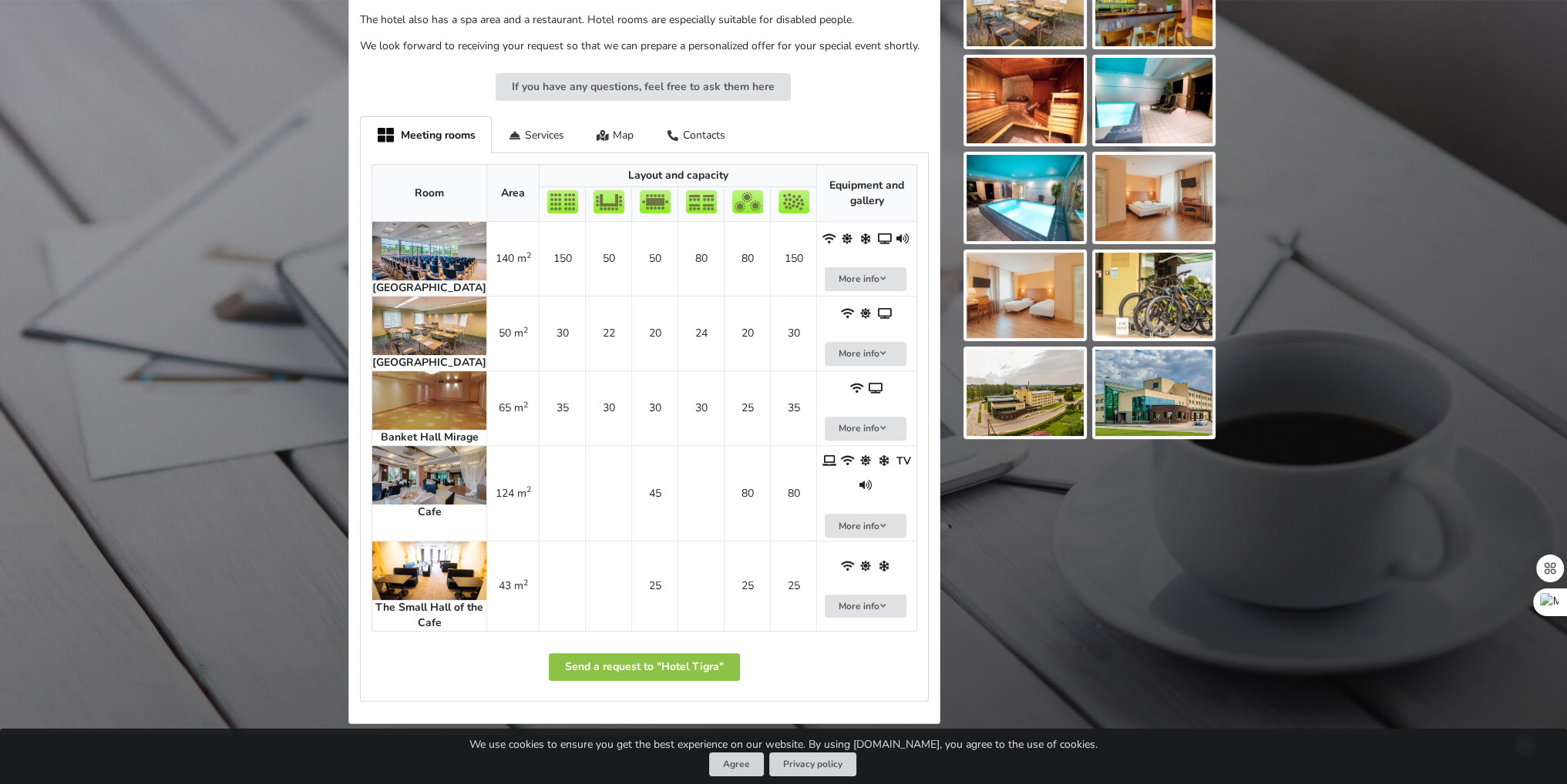
click at [1029, 393] on img at bounding box center [1025, 392] width 117 height 86
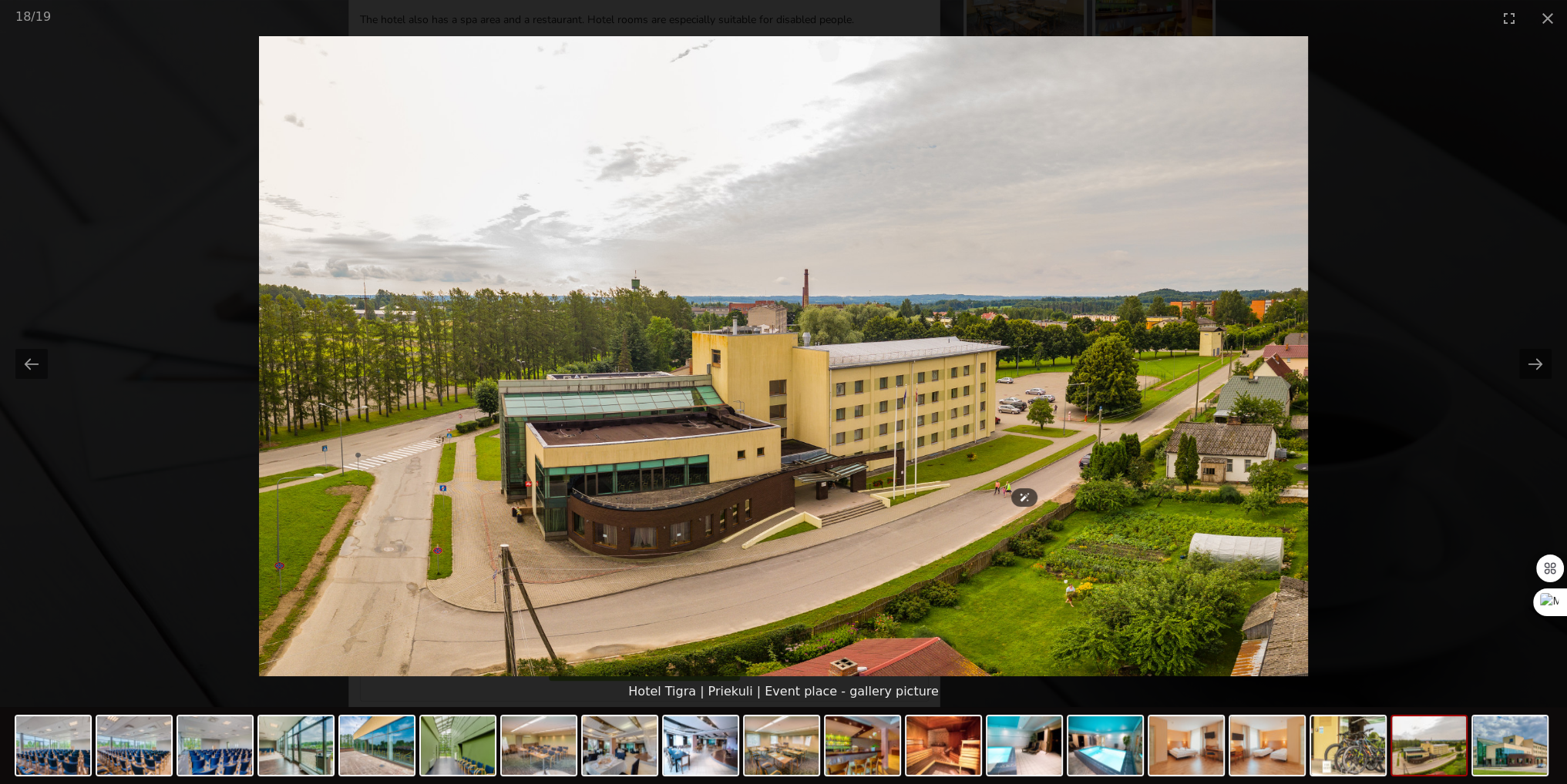
click at [1508, 205] on picture at bounding box center [784, 356] width 1567 height 640
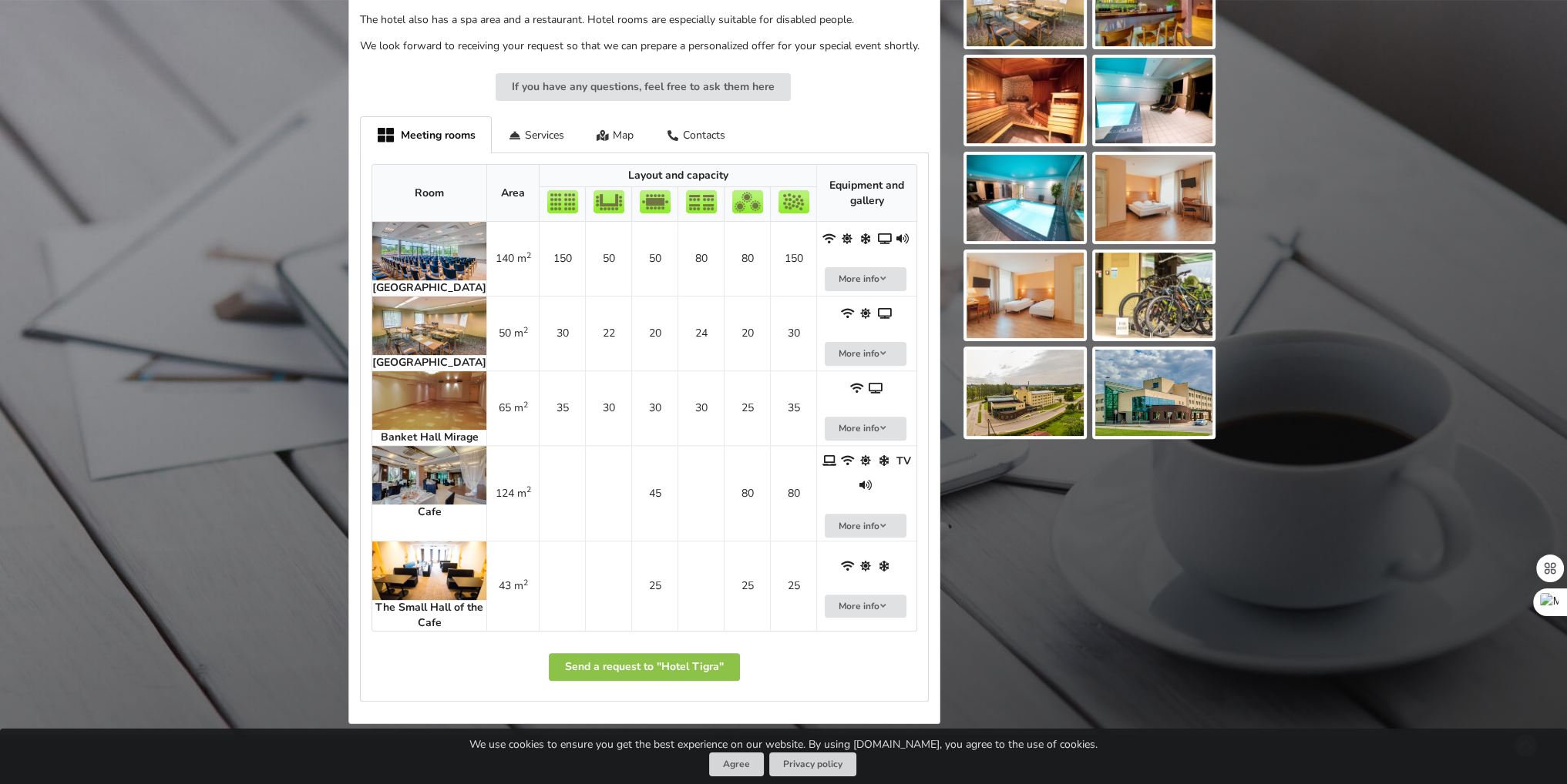
click at [1201, 418] on img at bounding box center [1154, 392] width 117 height 86
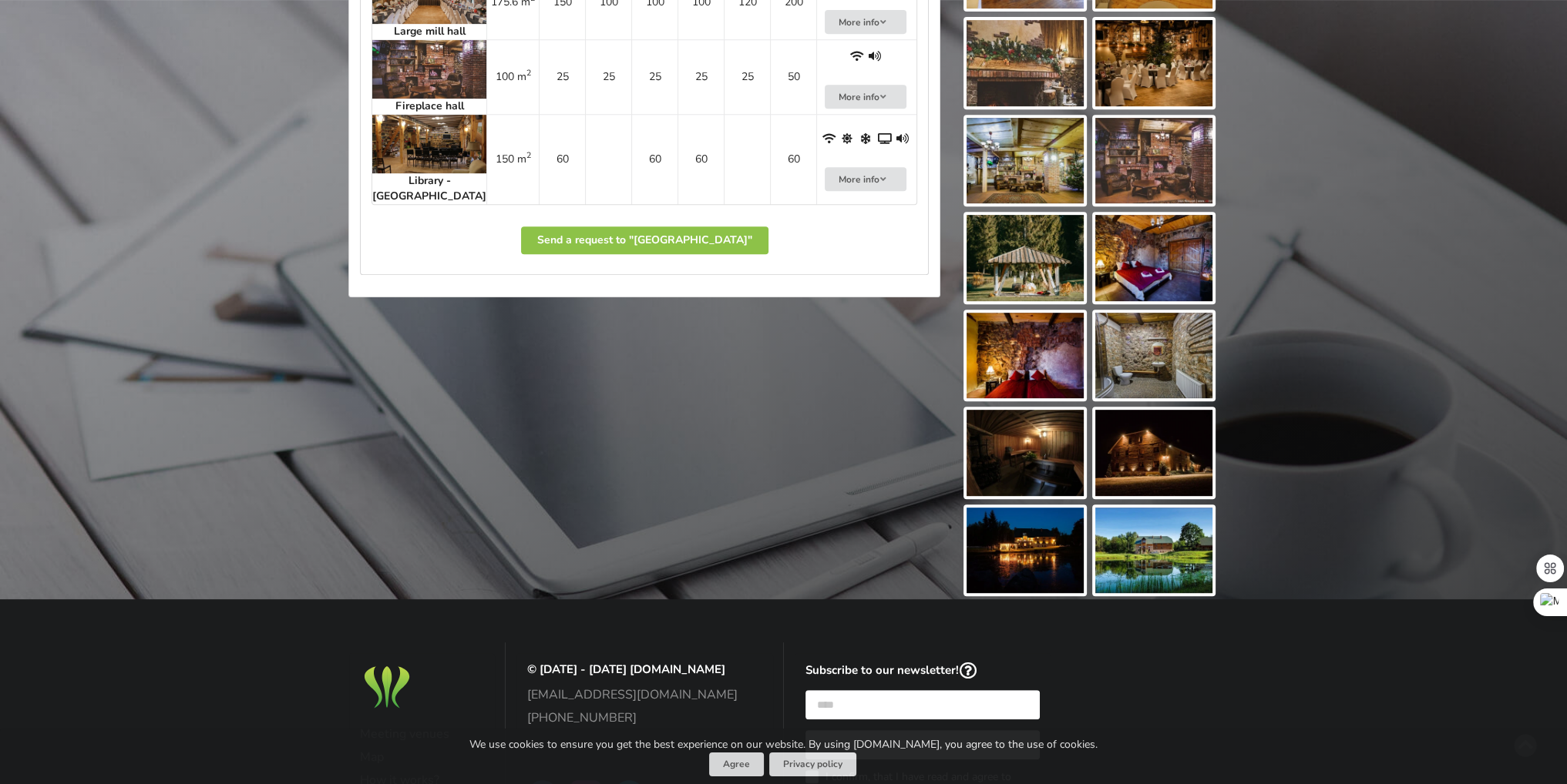
scroll to position [1113, 0]
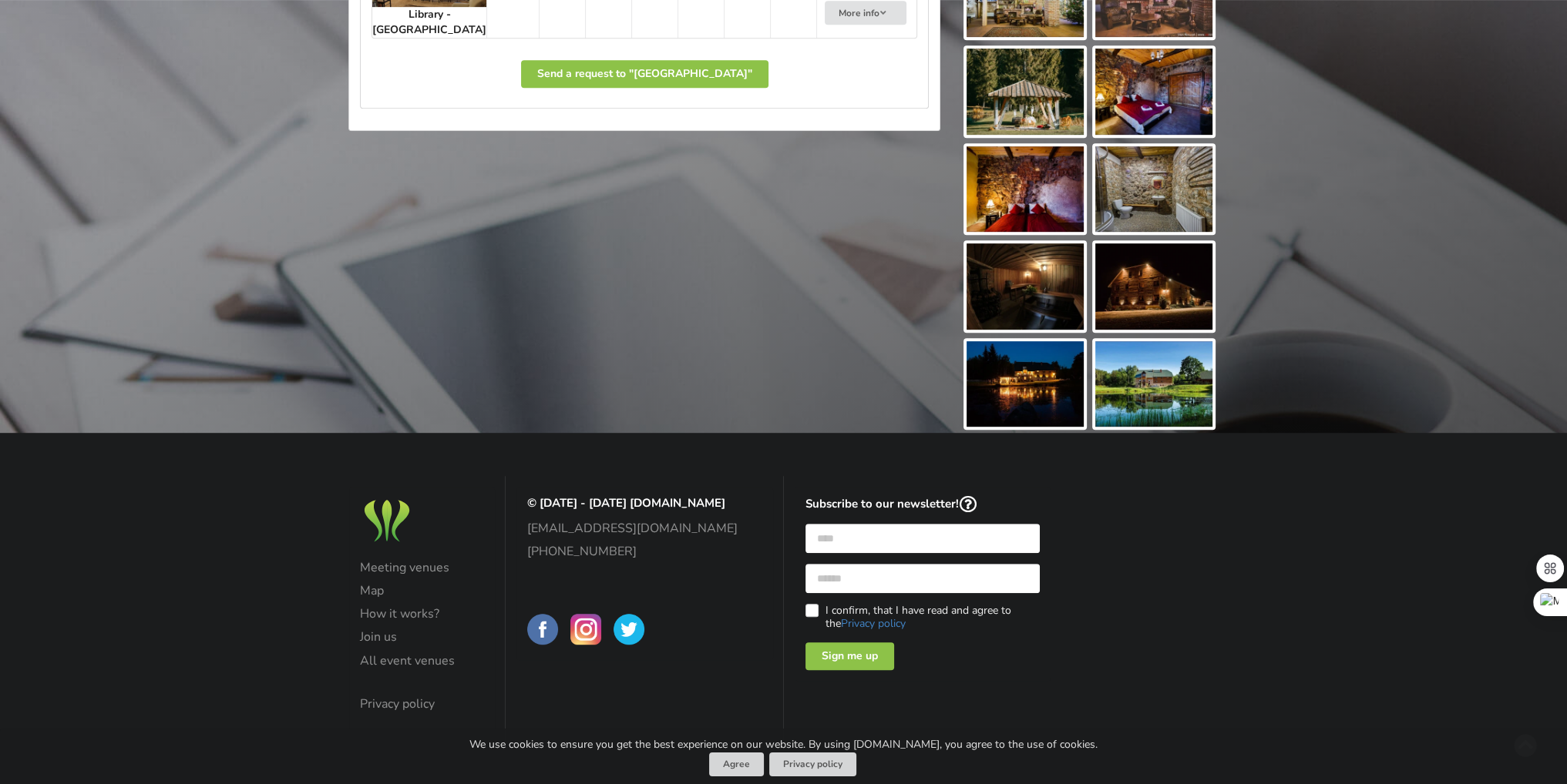
click at [1200, 349] on img at bounding box center [1154, 384] width 117 height 86
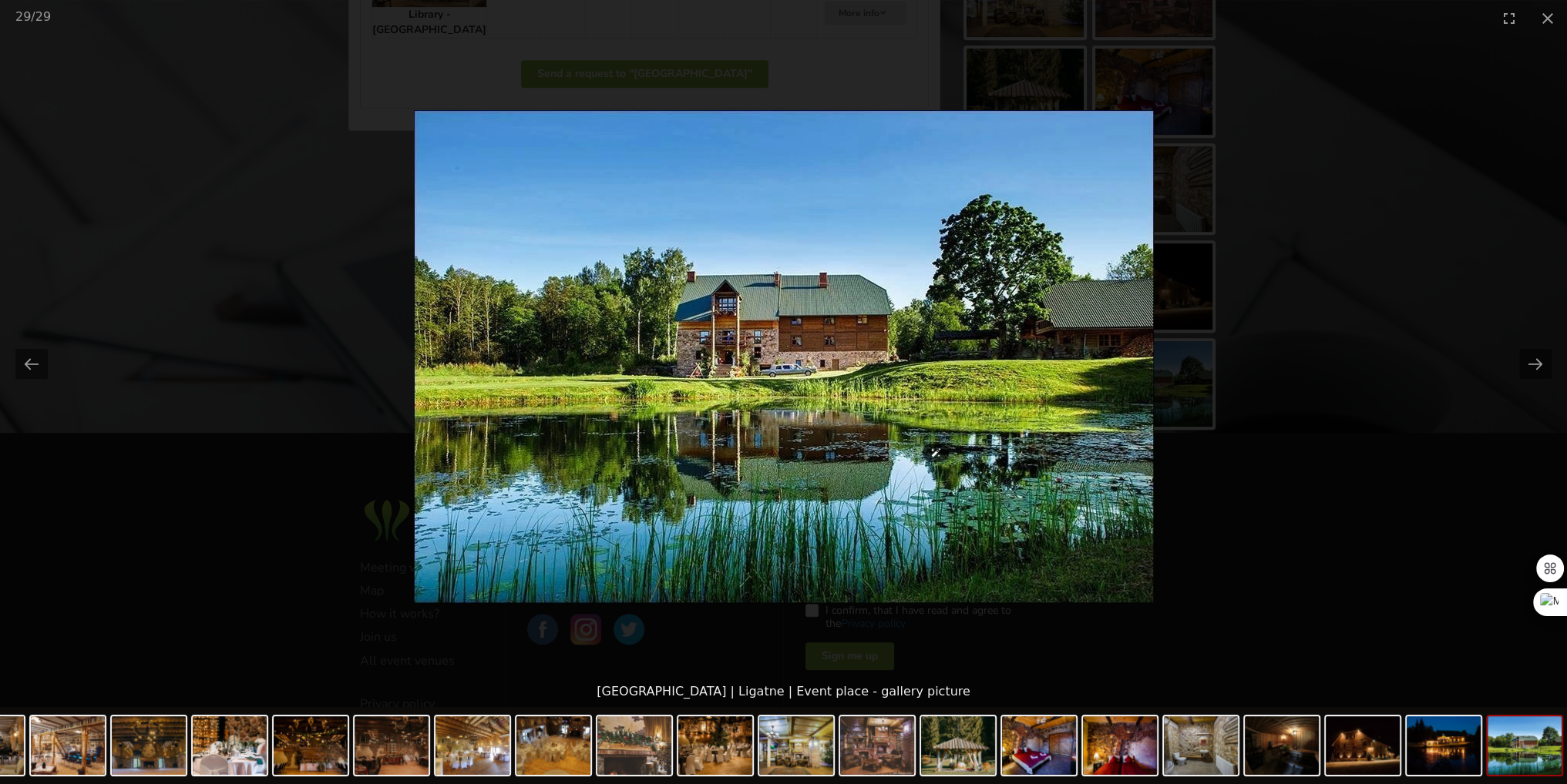
click at [1492, 293] on picture at bounding box center [784, 356] width 1567 height 640
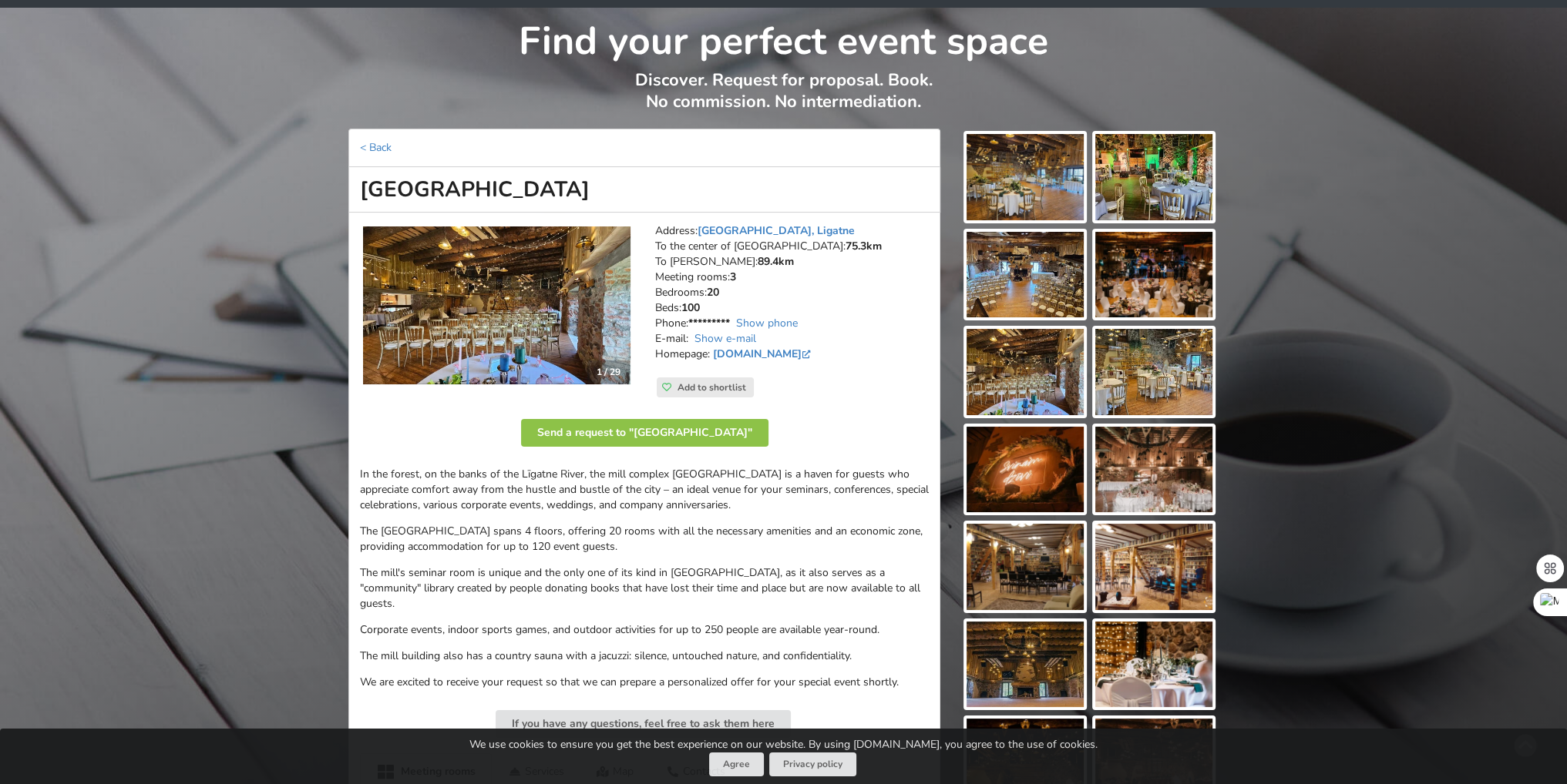
scroll to position [0, 0]
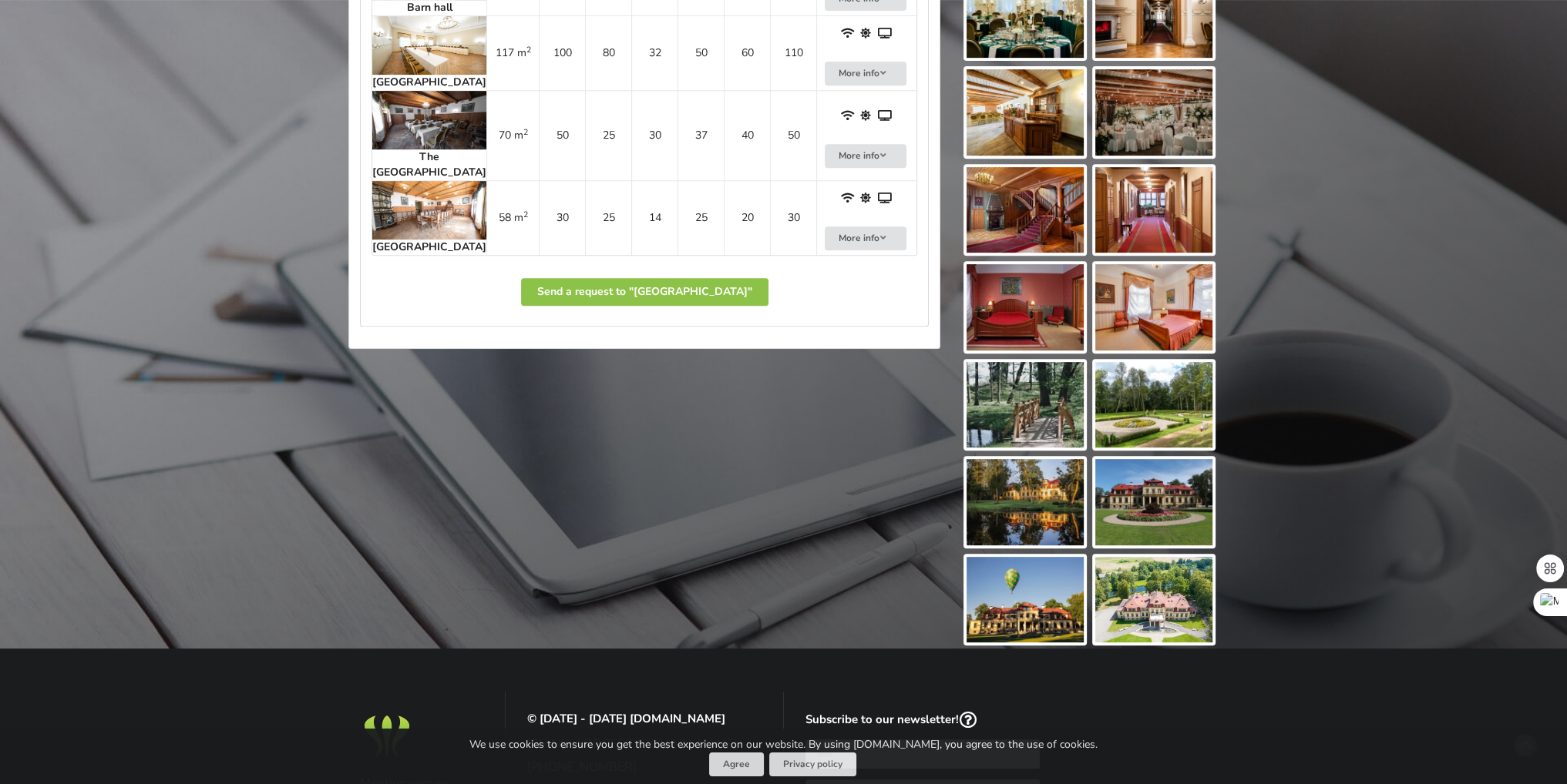
scroll to position [924, 0]
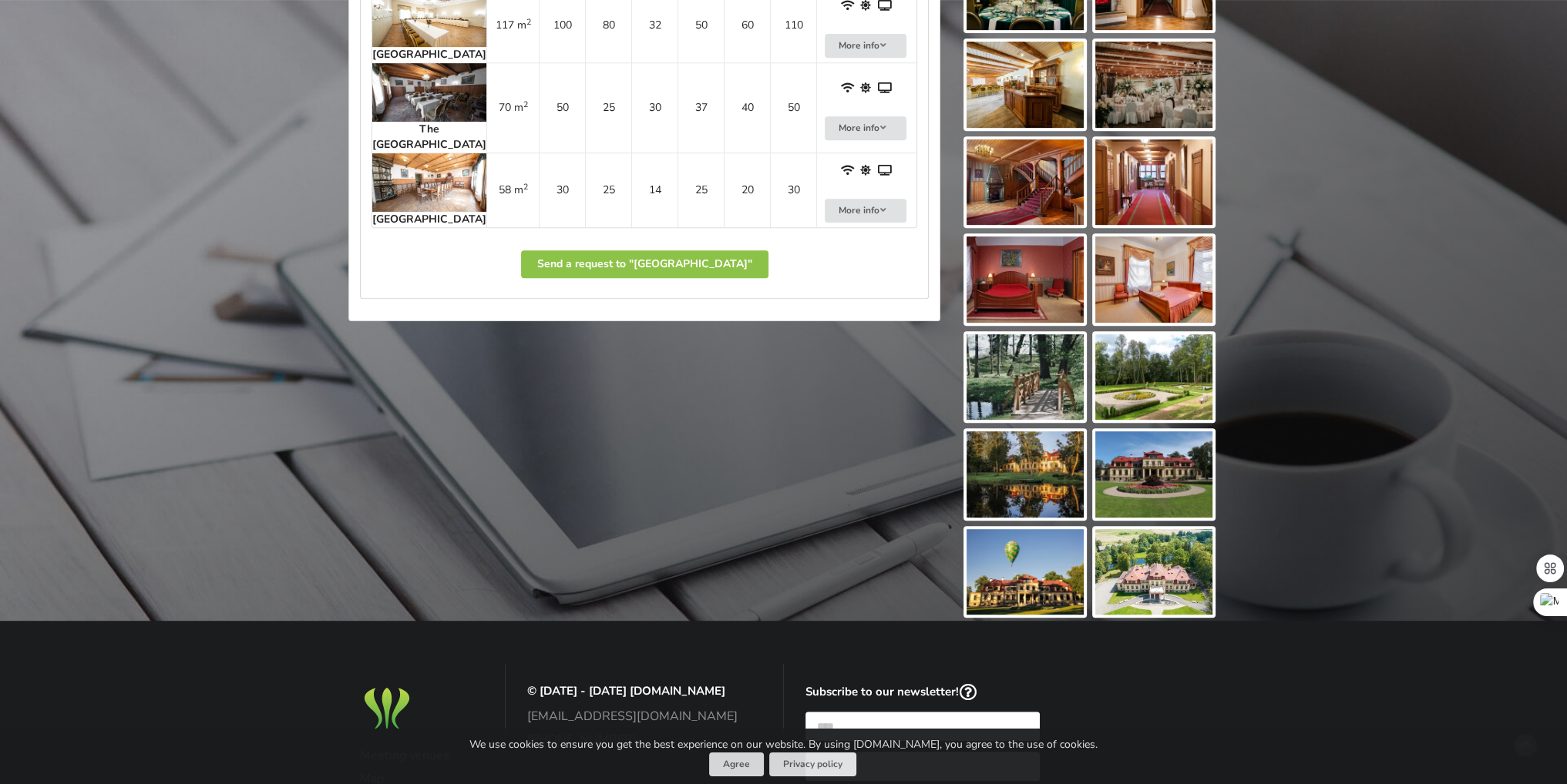
click at [1116, 461] on img at bounding box center [1154, 474] width 117 height 86
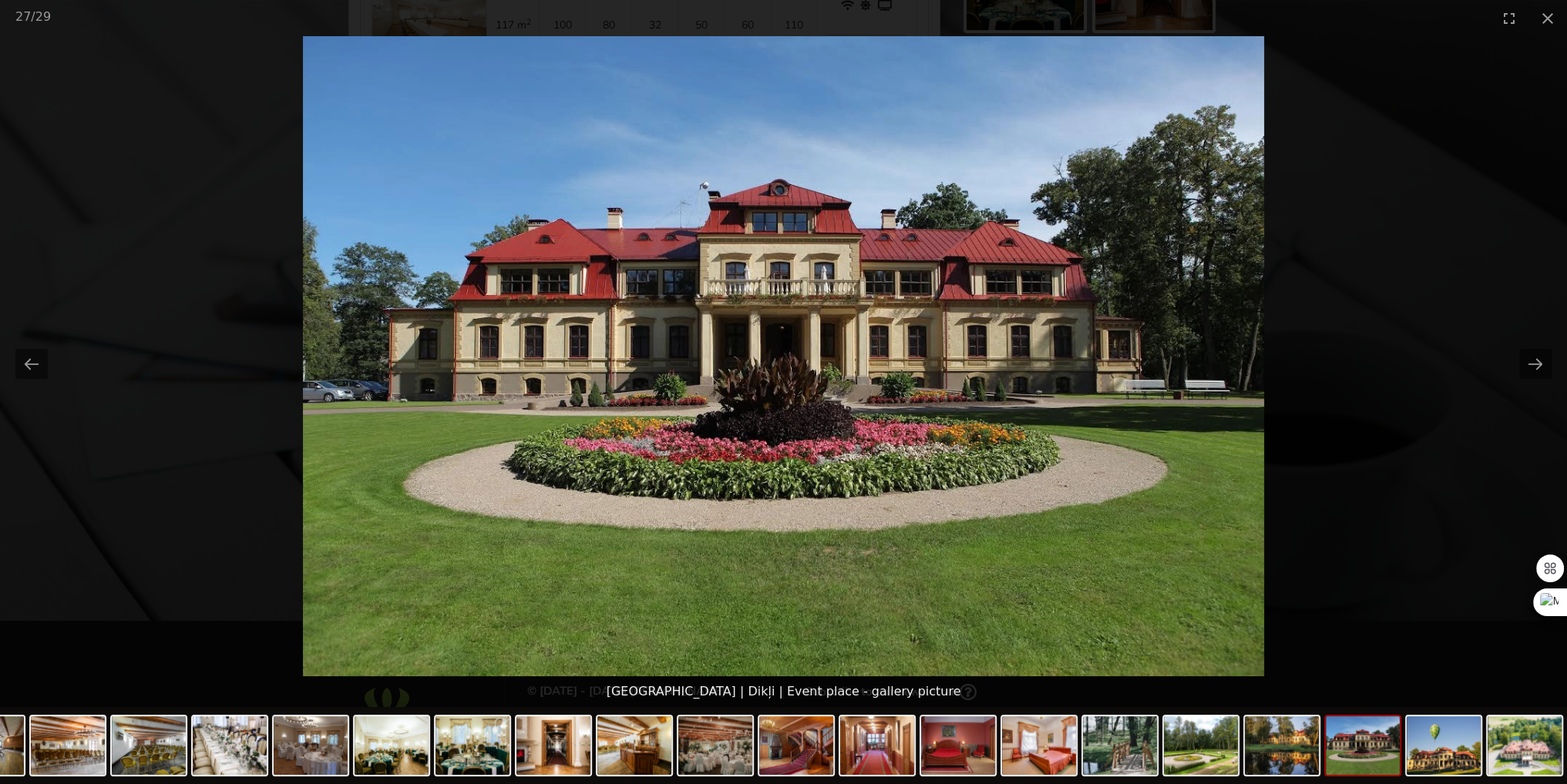
click at [1273, 387] on picture at bounding box center [784, 356] width 1567 height 640
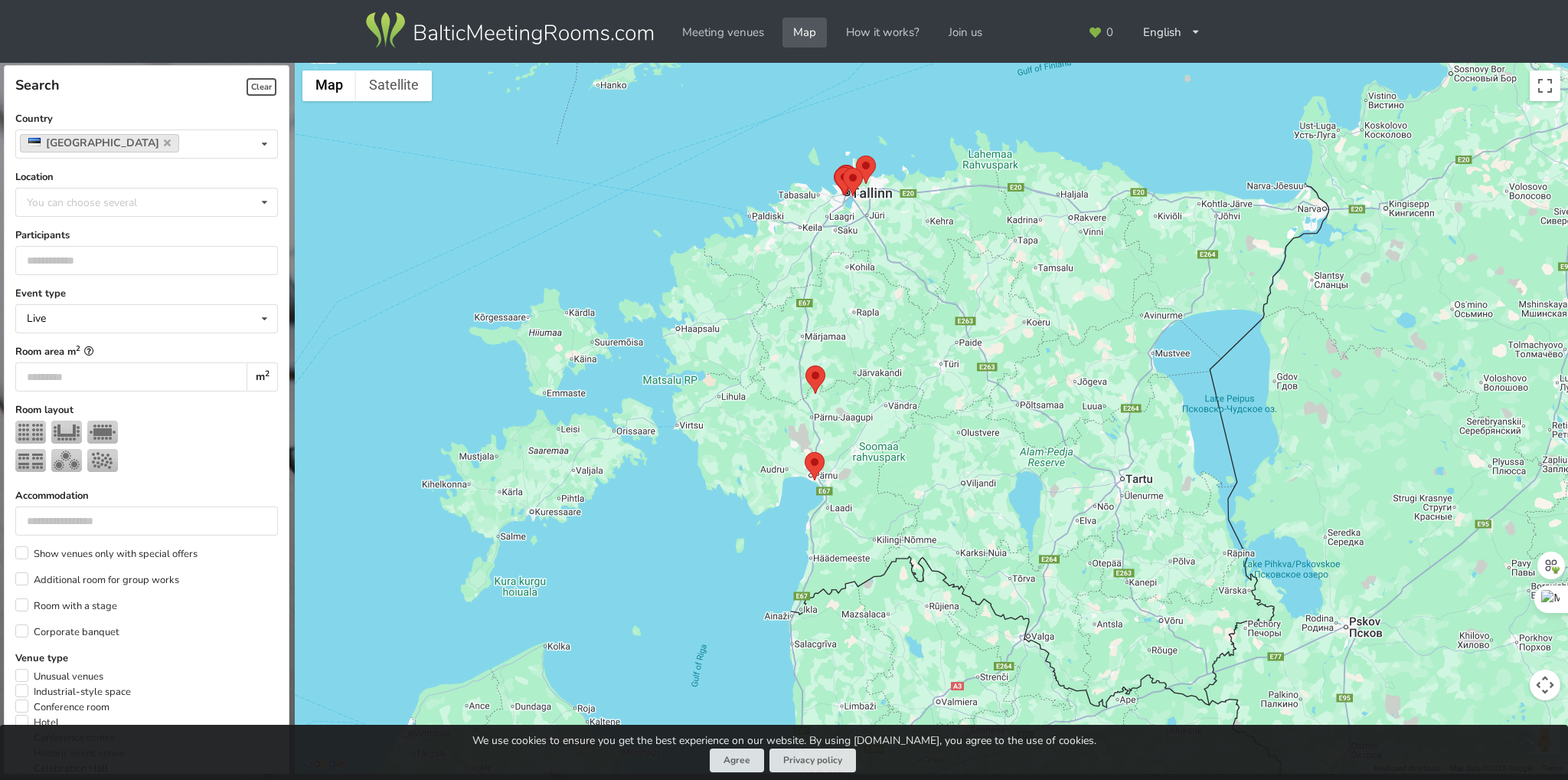
drag, startPoint x: 931, startPoint y: 493, endPoint x: 895, endPoint y: 473, distance: 41.2
click at [910, 475] on div at bounding box center [931, 418] width 1274 height 712
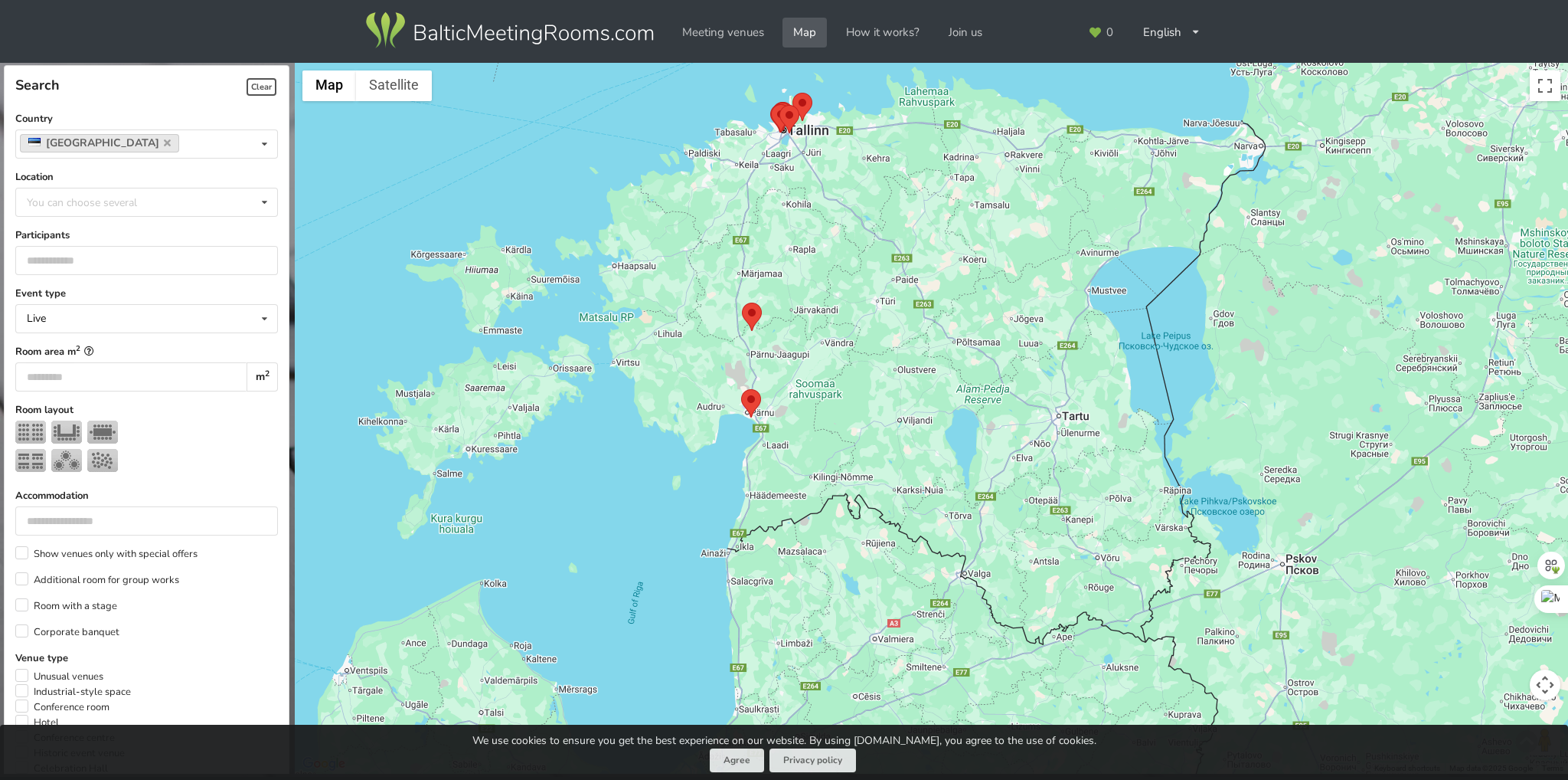
click at [741, 390] on area at bounding box center [741, 390] width 0 height 0
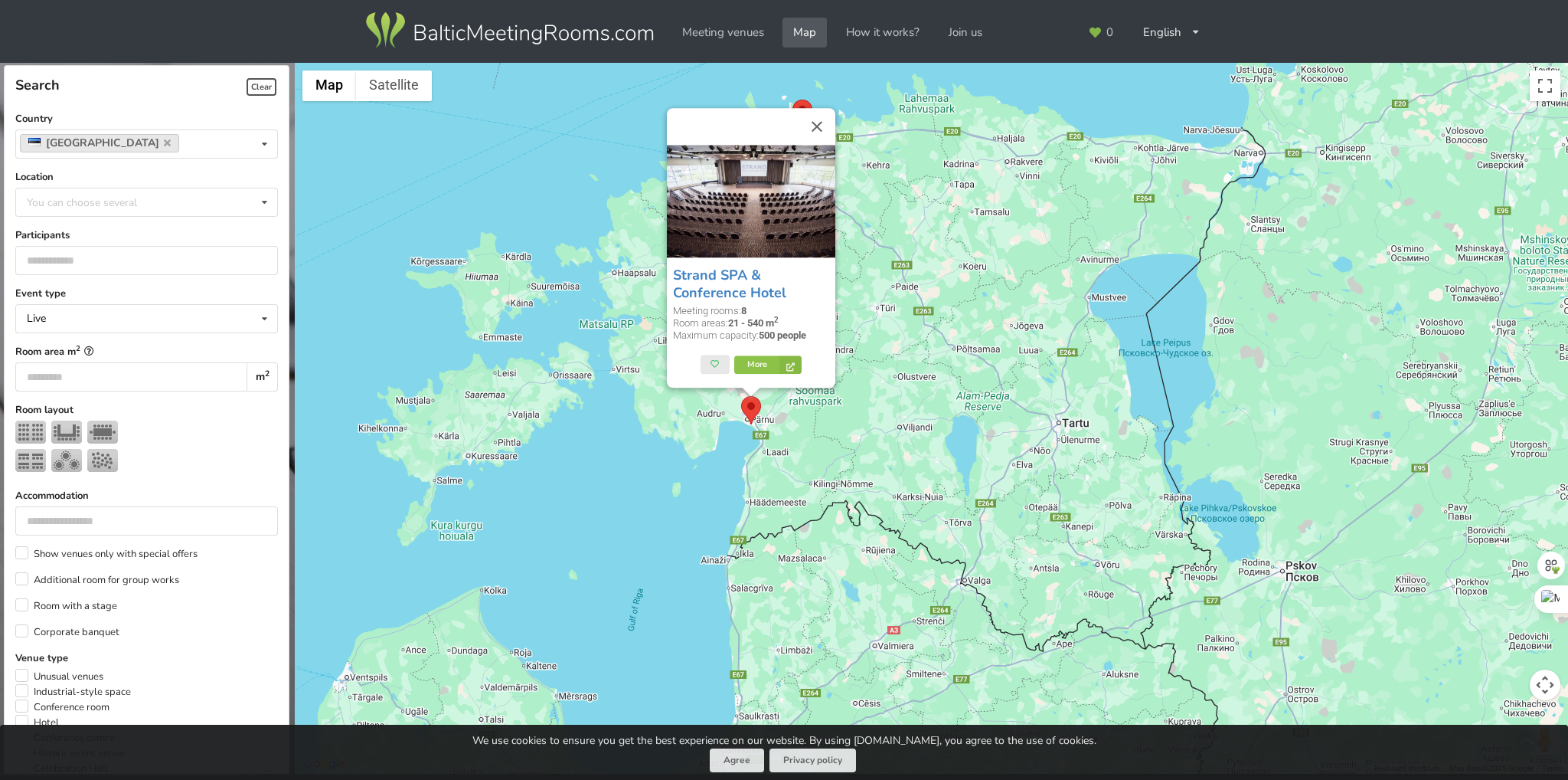
click at [836, 410] on div "Strand SPA & Conference Hotel Meeting rooms: 8 Room areas: 21 - 540 m 2 Maximum…" at bounding box center [931, 418] width 1274 height 712
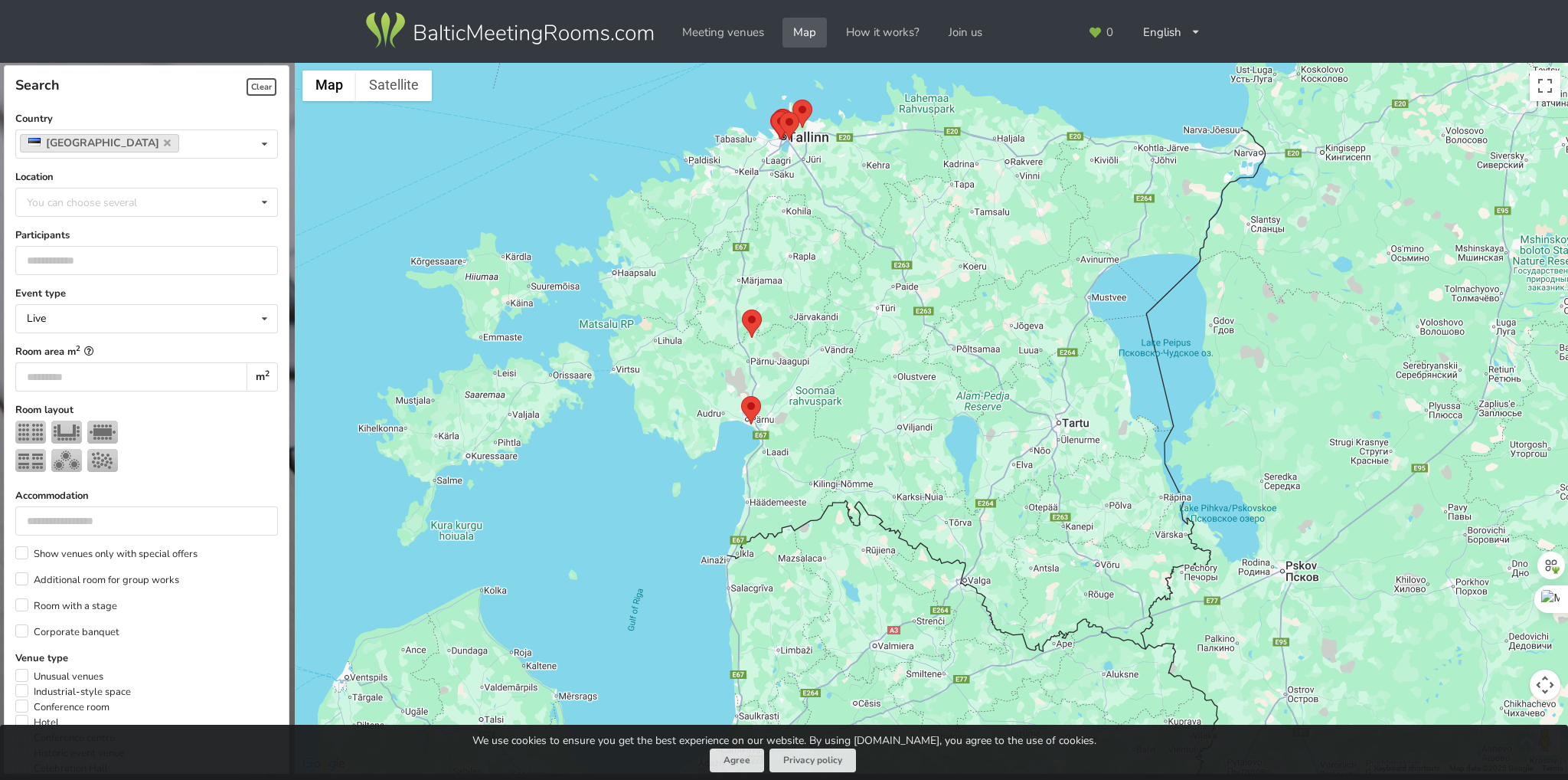
click at [742, 310] on area at bounding box center [742, 310] width 0 height 0
